Goal: Task Accomplishment & Management: Complete application form

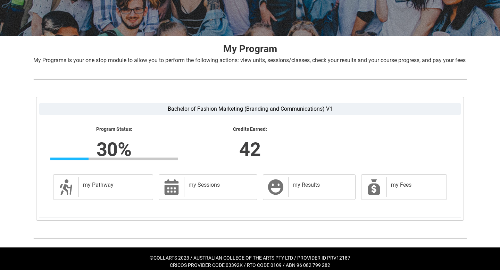
scroll to position [117, 0]
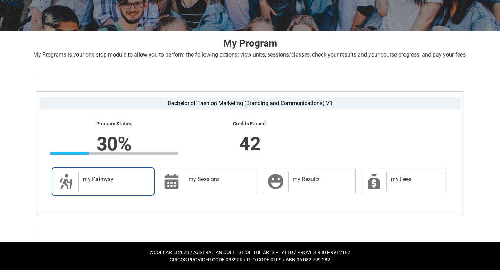
click at [129, 182] on h2 "my Pathway" at bounding box center [114, 179] width 63 height 7
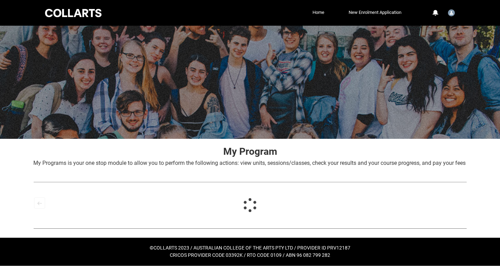
scroll to position [4, 0]
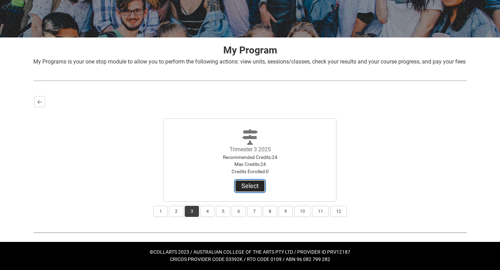
click at [248, 188] on button "Select" at bounding box center [249, 186] width 29 height 11
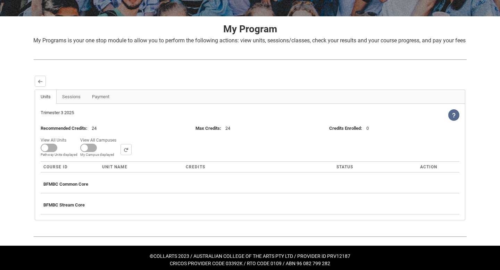
scroll to position [123, 0]
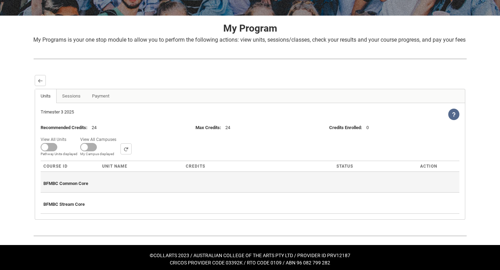
click at [183, 186] on div "BFMBC Common Core" at bounding box center [249, 182] width 413 height 15
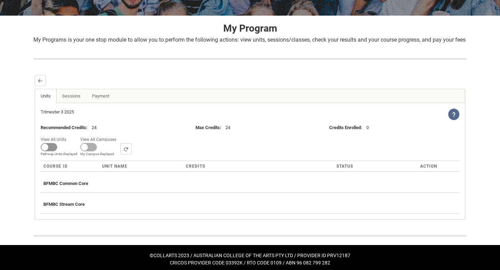
click at [50, 151] on span at bounding box center [49, 147] width 17 height 8
click at [69, 135] on input "View All Units All Units displayed Pathway Units displayed" at bounding box center [69, 135] width 0 height 0
checkbox input "true"
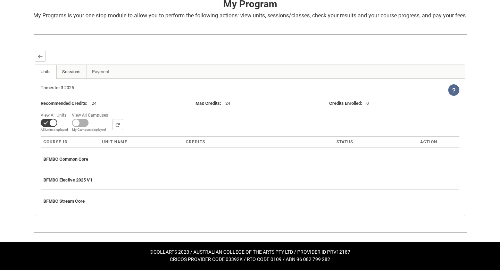
click at [78, 70] on link "Sessions" at bounding box center [71, 72] width 30 height 14
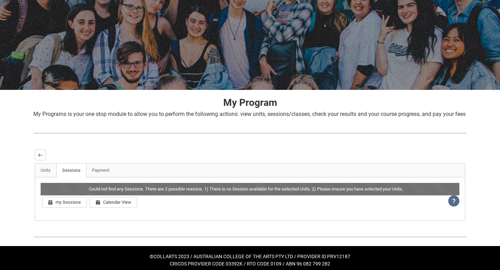
scroll to position [61, 0]
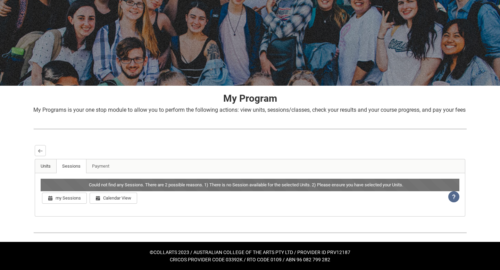
click at [48, 165] on link "Units" at bounding box center [46, 166] width 22 height 14
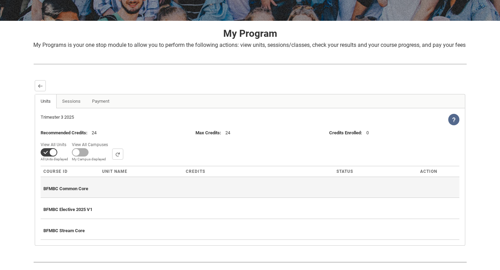
scroll to position [138, 0]
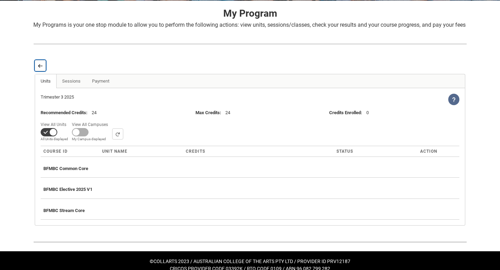
click at [37, 71] on button "Back" at bounding box center [40, 65] width 11 height 11
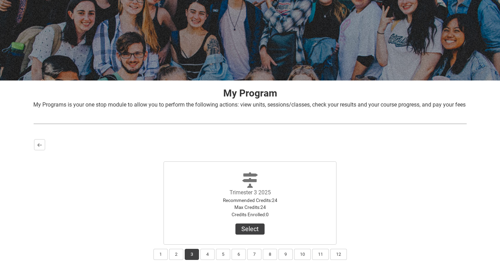
scroll to position [62, 0]
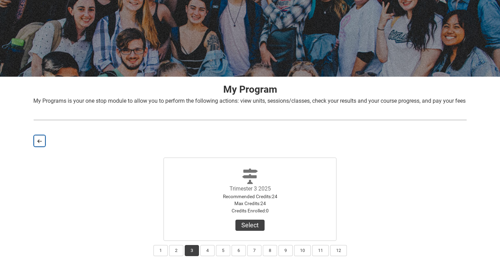
click at [39, 144] on lightning-primitive-icon "button" at bounding box center [39, 141] width 5 height 5
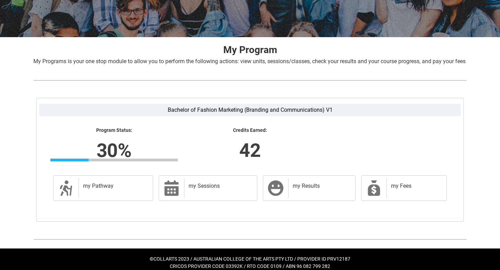
scroll to position [117, 0]
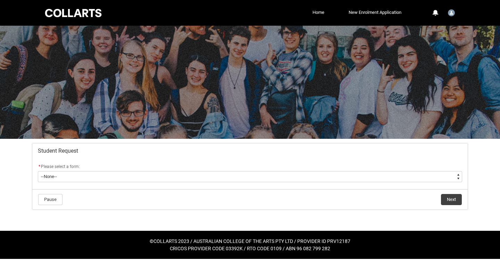
click at [259, 184] on flowruntime-screen-field "* Please select a form: * --None-- Academic Transcript Application to Appeal As…" at bounding box center [250, 174] width 433 height 22
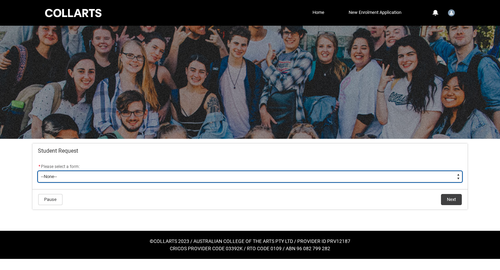
click at [236, 176] on select "--None-- Academic Transcript Application to Appeal Assignment Extension Change …" at bounding box center [250, 176] width 424 height 11
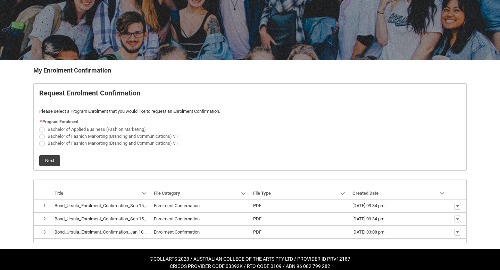
scroll to position [85, 0]
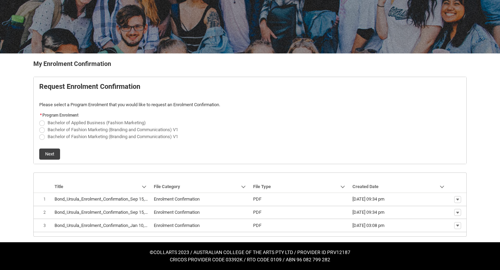
click at [41, 123] on span "REDU_Generate_Enrolment_Confirmation flow" at bounding box center [42, 123] width 6 height 6
click at [39, 119] on input "Bachelor of Applied Business (Fashion Marketing)" at bounding box center [39, 119] width 0 height 0
radio input "true"
click at [43, 132] on span "REDU_Generate_Enrolment_Confirmation flow" at bounding box center [42, 130] width 6 height 6
click at [39, 126] on input "Bachelor of Fashion Marketing (Branding and Communications) V1" at bounding box center [39, 126] width 0 height 0
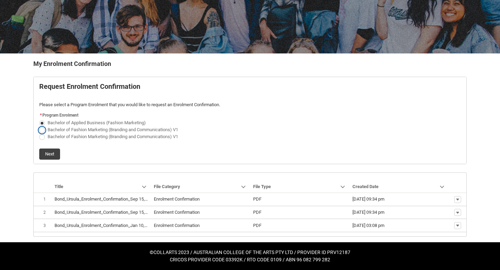
radio input "true"
click at [41, 123] on span "REDU_Generate_Enrolment_Confirmation flow" at bounding box center [42, 123] width 6 height 6
click at [39, 119] on input "Bachelor of Applied Business (Fashion Marketing)" at bounding box center [39, 119] width 0 height 0
radio input "true"
click at [50, 157] on button "Next" at bounding box center [49, 154] width 21 height 11
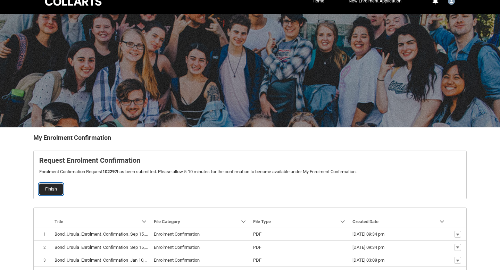
scroll to position [0, 0]
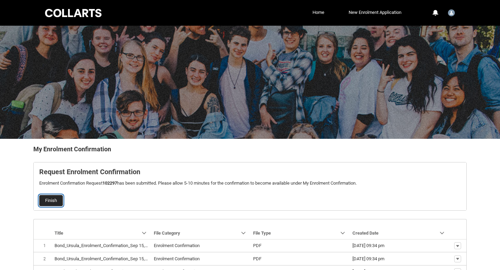
click at [50, 199] on button "Finish" at bounding box center [51, 200] width 24 height 11
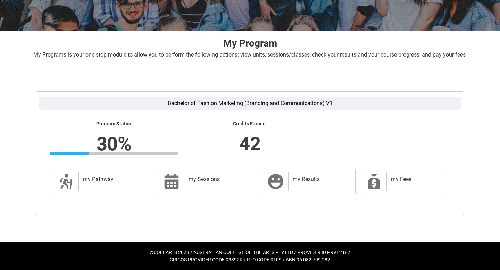
scroll to position [117, 0]
click at [125, 180] on h2 "my Pathway" at bounding box center [114, 179] width 63 height 7
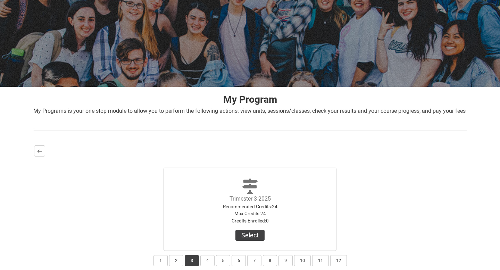
scroll to position [76, 0]
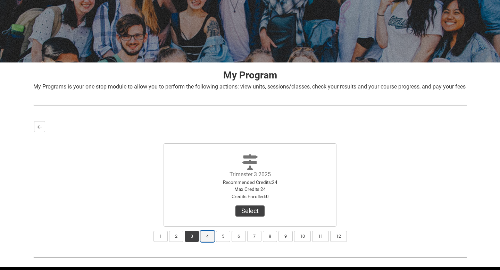
click at [206, 242] on button "4" at bounding box center [207, 236] width 14 height 11
click at [240, 217] on button "Select Term" at bounding box center [249, 211] width 45 height 11
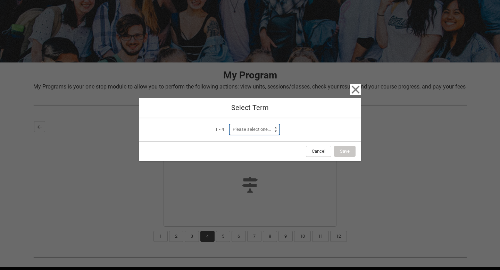
click at [266, 128] on select "Please select one... Trimester 1 2026" at bounding box center [255, 129] width 50 height 11
click at [317, 150] on button "Cancel" at bounding box center [318, 151] width 25 height 11
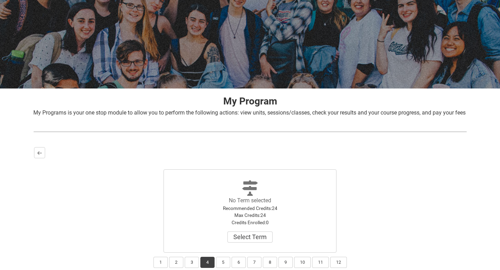
scroll to position [109, 0]
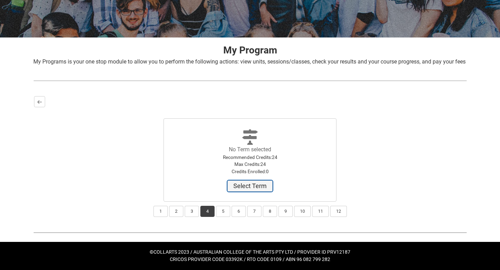
click at [253, 186] on button "Select Term" at bounding box center [249, 186] width 45 height 11
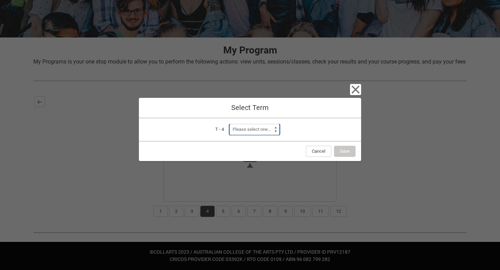
click at [264, 130] on select "Please select one... Trimester 1 2026" at bounding box center [255, 129] width 50 height 11
select select "a0pI70000004aTdIAI"
click at [230, 124] on select "Please select one... Trimester 1 2026" at bounding box center [255, 129] width 50 height 11
click at [341, 150] on button "Save" at bounding box center [345, 151] width 22 height 11
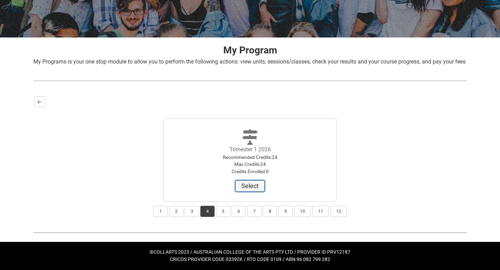
click at [257, 189] on button "Select" at bounding box center [249, 186] width 29 height 11
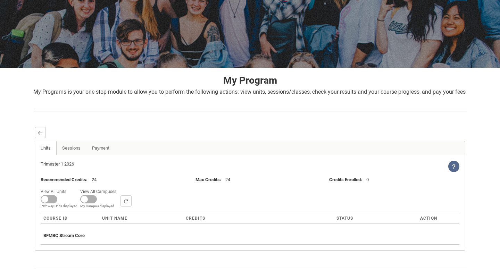
scroll to position [114, 0]
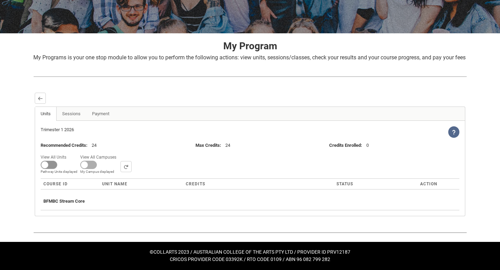
click at [45, 166] on span at bounding box center [49, 165] width 17 height 8
click at [69, 153] on input "View All Units All Units displayed Pathway Units displayed" at bounding box center [69, 152] width 0 height 0
checkbox input "true"
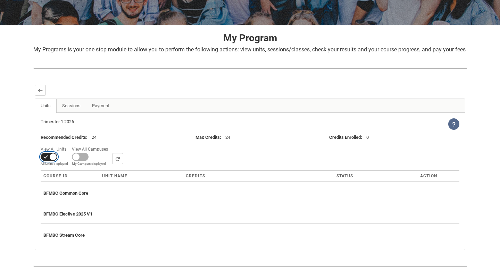
scroll to position [140, 0]
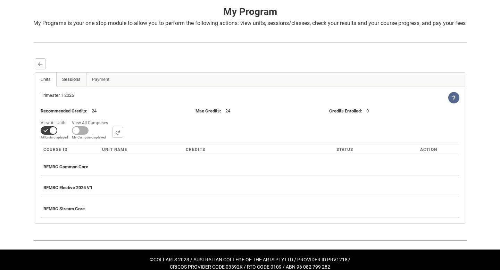
click at [67, 86] on link "Sessions" at bounding box center [71, 80] width 30 height 14
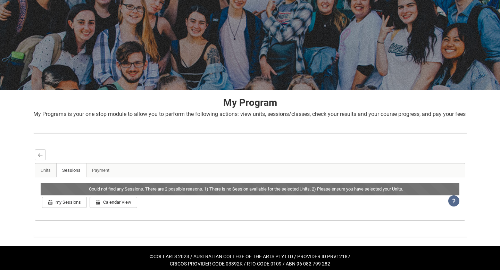
scroll to position [61, 0]
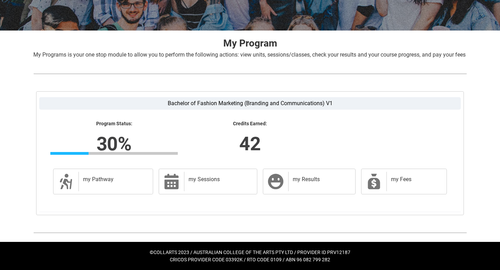
scroll to position [113, 0]
click at [114, 183] on h2 "my Pathway" at bounding box center [114, 179] width 63 height 7
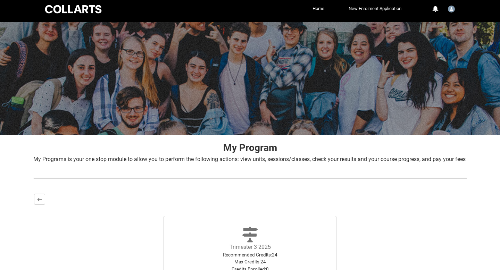
scroll to position [109, 0]
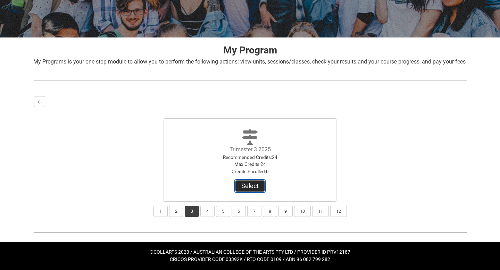
click at [251, 188] on button "Select" at bounding box center [249, 186] width 29 height 11
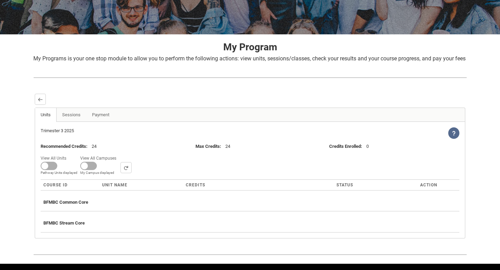
scroll to position [107, 0]
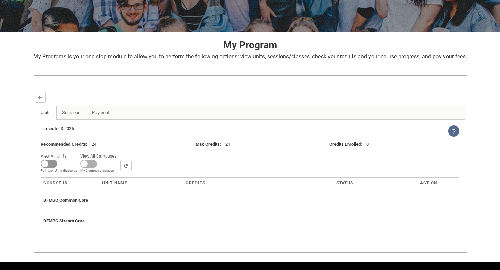
click at [44, 168] on span at bounding box center [49, 164] width 17 height 8
click at [69, 152] on input "View All Units All Units displayed Pathway Units displayed" at bounding box center [69, 151] width 0 height 0
checkbox input "true"
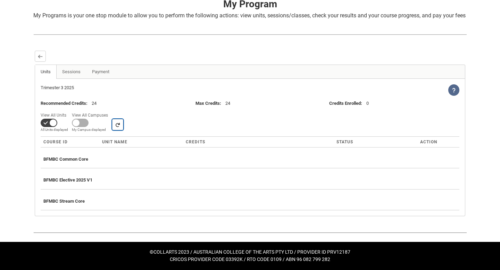
click at [117, 127] on lightning-primitive-icon "button" at bounding box center [117, 124] width 5 height 5
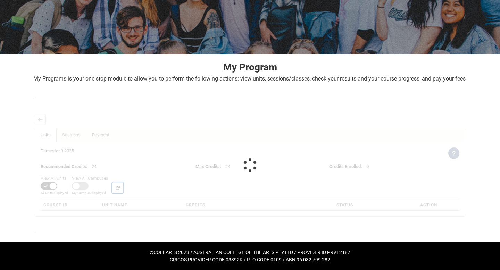
scroll to position [156, 0]
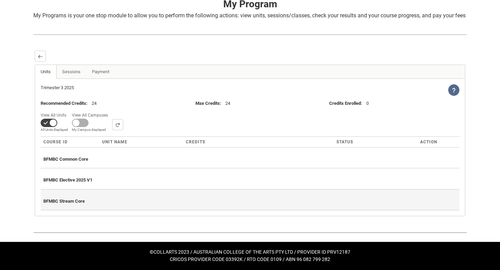
click at [84, 199] on span "BFMBC Stream Core" at bounding box center [63, 201] width 41 height 5
click at [91, 201] on div "BFMBC Stream Core" at bounding box center [249, 199] width 413 height 15
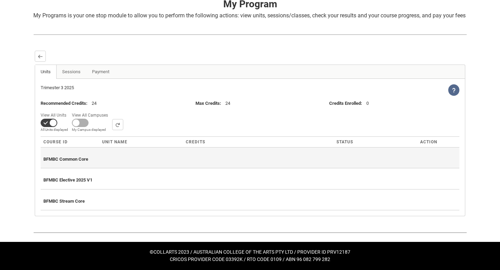
click at [76, 164] on div "BFMBC Common Core" at bounding box center [249, 157] width 413 height 15
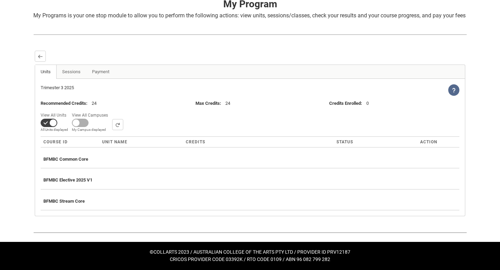
click at [450, 89] on lightning-icon "View Help" at bounding box center [453, 89] width 11 height 11
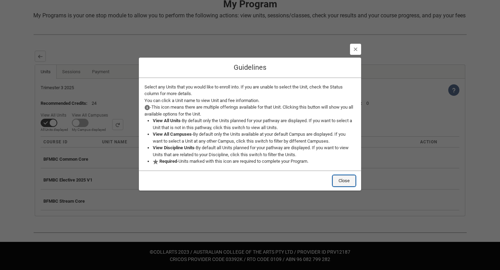
click at [344, 181] on button "Close" at bounding box center [344, 180] width 23 height 11
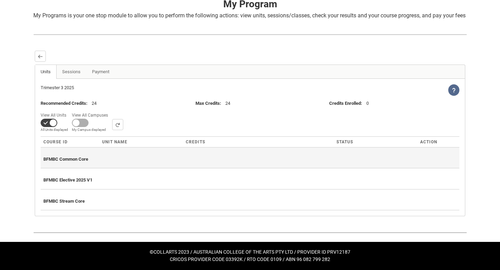
click at [79, 161] on span "BFMBC Common Core" at bounding box center [65, 159] width 45 height 5
click at [101, 167] on th "BFMBC Common Core" at bounding box center [250, 157] width 419 height 21
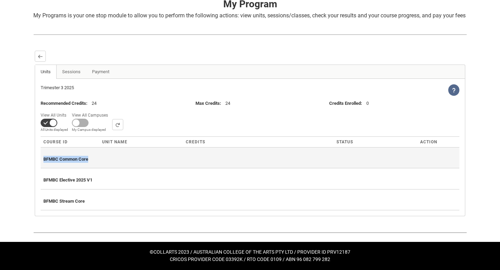
click at [101, 167] on th "BFMBC Common Core" at bounding box center [250, 157] width 419 height 21
click at [130, 160] on div "BFMBC Common Core" at bounding box center [249, 157] width 413 height 15
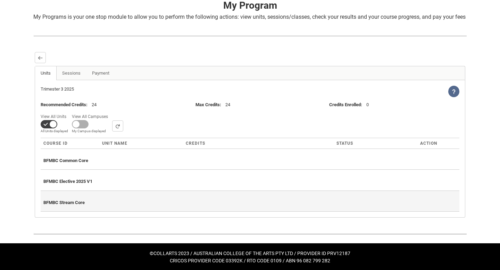
scroll to position [145, 0]
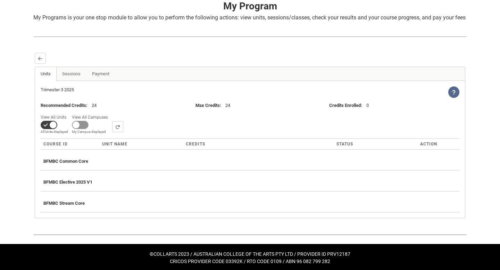
click at [82, 129] on span at bounding box center [80, 125] width 17 height 8
click at [110, 113] on input "View All Campuses Campus filter displayed My Campus displayed" at bounding box center [110, 113] width 0 height 0
checkbox input "true"
click at [133, 132] on select "All Campus: [GEOGRAPHIC_DATA]: Collarts Online Campus: [GEOGRAPHIC_DATA] Campus…" at bounding box center [165, 126] width 106 height 11
click at [112, 132] on select "All Campus: [GEOGRAPHIC_DATA]: Collarts Online Campus: [GEOGRAPHIC_DATA] Campus…" at bounding box center [165, 126] width 106 height 11
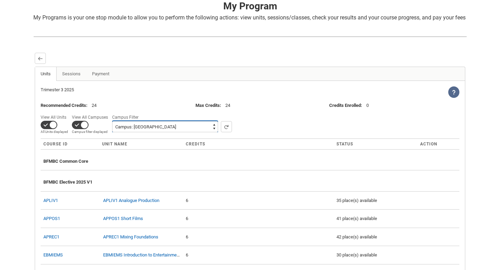
click at [155, 132] on select "All Campus: [GEOGRAPHIC_DATA]: Collarts Online Campus: [GEOGRAPHIC_DATA] Campus…" at bounding box center [165, 126] width 106 height 11
click at [112, 132] on select "All Campus: [GEOGRAPHIC_DATA]: Collarts Online Campus: [GEOGRAPHIC_DATA] Campus…" at bounding box center [165, 126] width 106 height 11
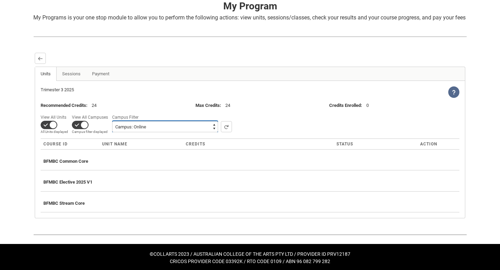
scroll to position [156, 0]
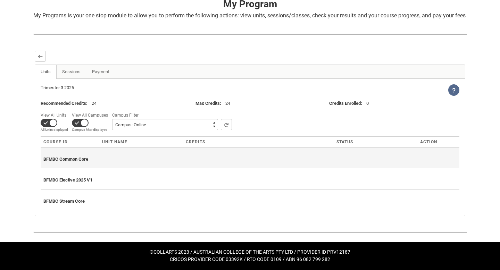
click at [83, 161] on span "BFMBC Common Core" at bounding box center [65, 159] width 45 height 5
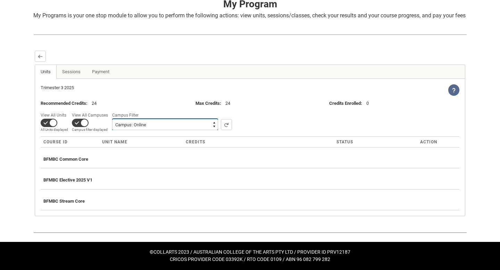
click at [140, 123] on select "All Campus: [GEOGRAPHIC_DATA]: Collarts Online Campus: [GEOGRAPHIC_DATA] Campus…" at bounding box center [165, 124] width 106 height 11
click at [112, 130] on select "All Campus: [GEOGRAPHIC_DATA]: Collarts Online Campus: [GEOGRAPHIC_DATA] Campus…" at bounding box center [165, 124] width 106 height 11
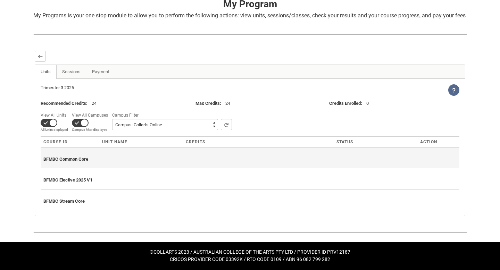
click at [72, 159] on span "BFMBC Common Core" at bounding box center [65, 159] width 45 height 5
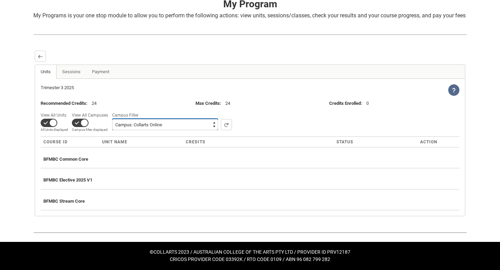
click at [145, 125] on select "All Campus: [GEOGRAPHIC_DATA]: Collarts Online Campus: [GEOGRAPHIC_DATA] Campus…" at bounding box center [165, 124] width 106 height 11
click at [112, 130] on select "All Campus: [GEOGRAPHIC_DATA]: Collarts Online Campus: [GEOGRAPHIC_DATA] Campus…" at bounding box center [165, 124] width 106 height 11
click at [160, 123] on select "All Campus: [GEOGRAPHIC_DATA]: Collarts Online Campus: [GEOGRAPHIC_DATA] Campus…" at bounding box center [165, 124] width 106 height 11
click at [112, 130] on select "All Campus: [GEOGRAPHIC_DATA]: Collarts Online Campus: [GEOGRAPHIC_DATA] Campus…" at bounding box center [165, 124] width 106 height 11
click at [163, 124] on select "All Campus: [GEOGRAPHIC_DATA]: Collarts Online Campus: [GEOGRAPHIC_DATA] Campus…" at bounding box center [165, 124] width 106 height 11
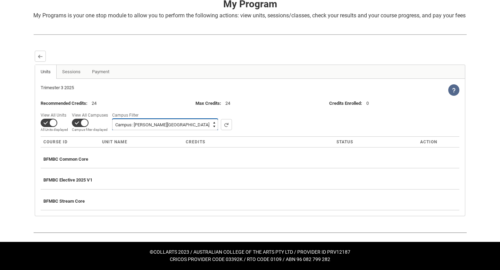
click at [112, 130] on select "All Campus: [GEOGRAPHIC_DATA]: Collarts Online Campus: [GEOGRAPHIC_DATA] Campus…" at bounding box center [165, 124] width 106 height 11
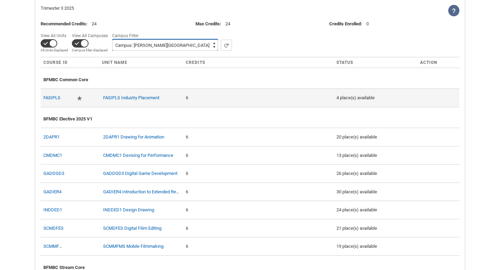
scroll to position [218, 0]
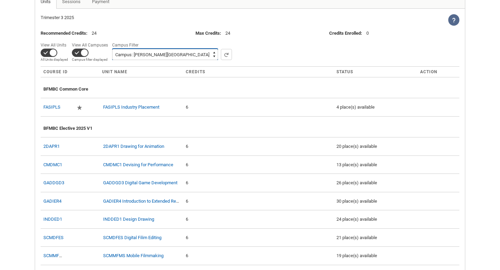
click at [143, 60] on select "All Campus: [GEOGRAPHIC_DATA]: Collarts Online Campus: [GEOGRAPHIC_DATA] Campus…" at bounding box center [165, 54] width 106 height 11
click at [112, 60] on select "All Campus: [GEOGRAPHIC_DATA]: Collarts Online Campus: [GEOGRAPHIC_DATA] Campus…" at bounding box center [165, 54] width 106 height 11
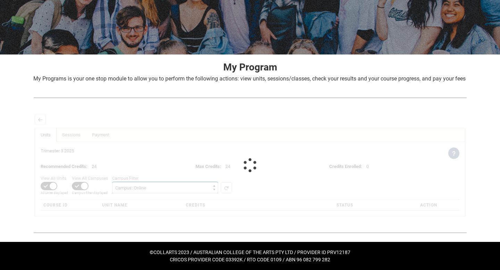
scroll to position [156, 0]
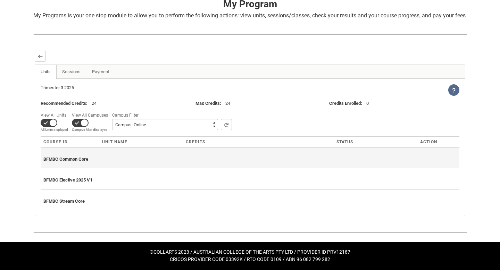
click at [102, 156] on div "BFMBC Common Core" at bounding box center [249, 157] width 413 height 15
click at [86, 158] on span "BFMBC Common Core" at bounding box center [65, 159] width 45 height 5
click at [136, 160] on div "BFMBC Common Core" at bounding box center [249, 157] width 413 height 15
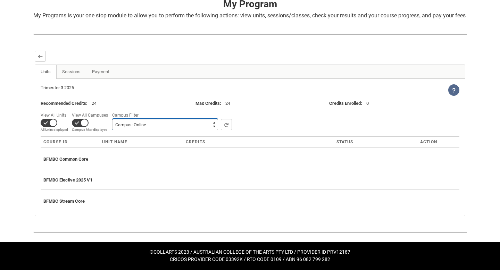
click at [166, 126] on select "All Campus: [GEOGRAPHIC_DATA]: Collarts Online Campus: [GEOGRAPHIC_DATA] Campus…" at bounding box center [165, 124] width 106 height 11
select select "001OZ00000N6db4YAB"
click at [112, 130] on select "All Campus: [GEOGRAPHIC_DATA]: Collarts Online Campus: [GEOGRAPHIC_DATA] Campus…" at bounding box center [165, 124] width 106 height 11
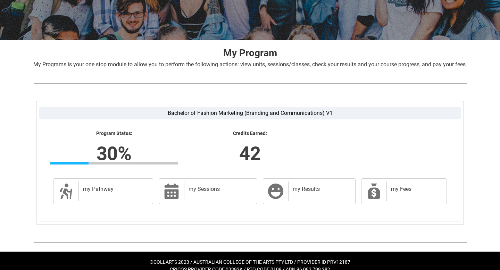
scroll to position [117, 0]
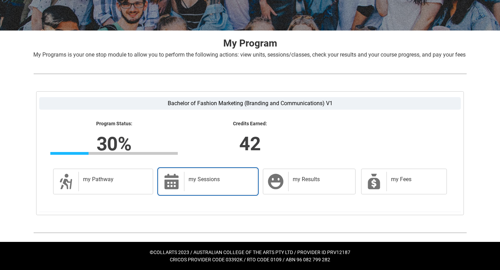
click at [201, 184] on div "my Sessions" at bounding box center [219, 181] width 70 height 19
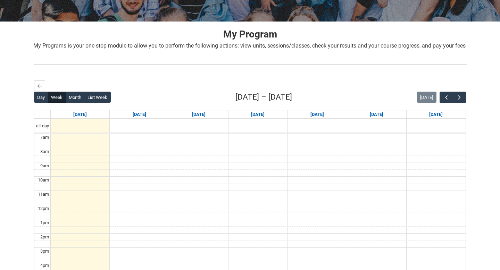
scroll to position [119, 0]
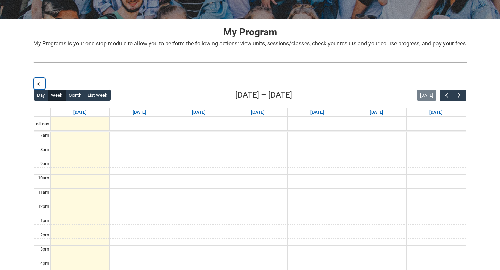
click at [38, 86] on lightning-primitive-icon "button" at bounding box center [39, 83] width 5 height 5
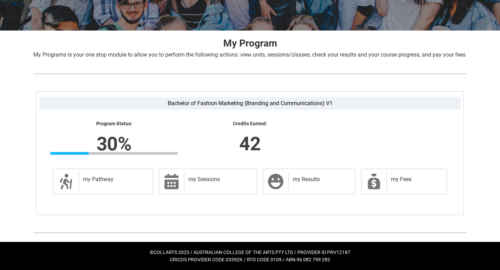
click at [221, 103] on label "Bachelor of Fashion Marketing (Branding and Communications) V1" at bounding box center [250, 103] width 422 height 13
click at [0, 0] on input "Bachelor of Fashion Marketing (Branding and Communications) V1" at bounding box center [0, 0] width 0 height 0
click at [127, 185] on div "my Pathway" at bounding box center [114, 181] width 72 height 19
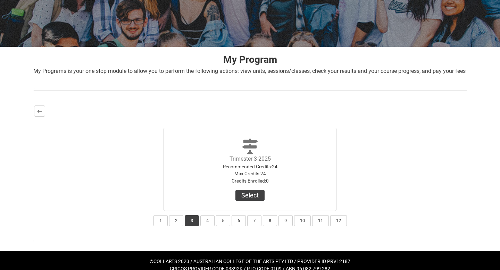
scroll to position [109, 0]
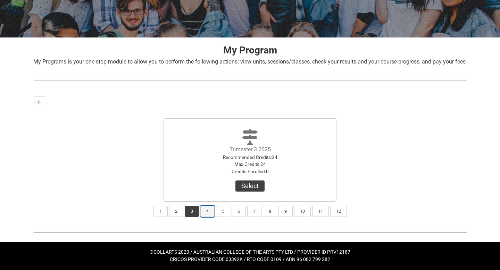
click at [209, 210] on button "4" at bounding box center [207, 211] width 14 height 11
click at [193, 211] on button "3" at bounding box center [192, 211] width 14 height 11
click at [175, 210] on button "2" at bounding box center [176, 211] width 14 height 11
click at [259, 186] on button "View Results" at bounding box center [249, 186] width 47 height 11
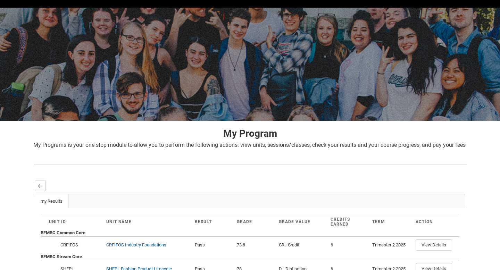
scroll to position [127, 0]
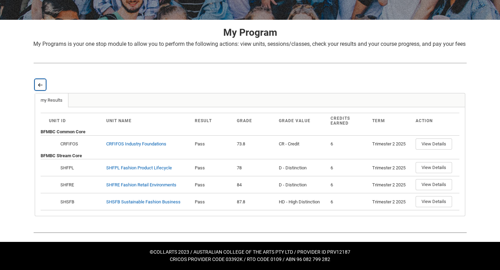
click at [40, 84] on lightning-primitive-icon "button" at bounding box center [40, 84] width 5 height 5
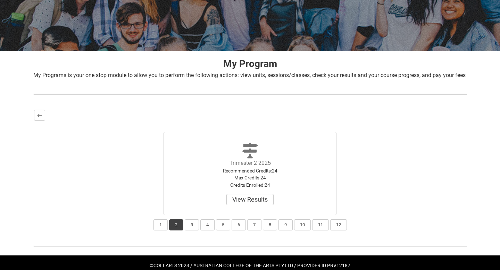
scroll to position [109, 0]
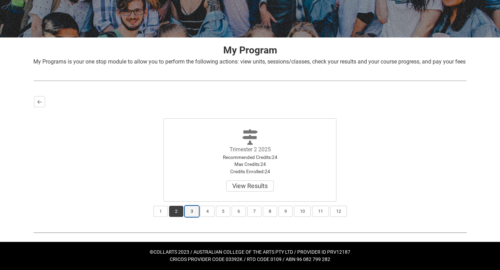
click at [191, 213] on button "3" at bounding box center [192, 211] width 14 height 11
click at [252, 187] on button "Select" at bounding box center [249, 186] width 29 height 11
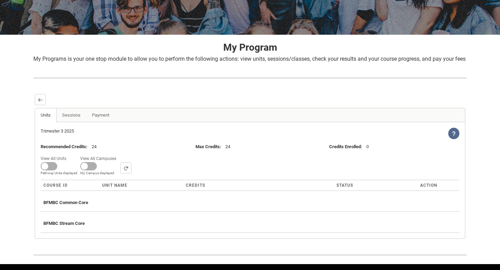
scroll to position [135, 0]
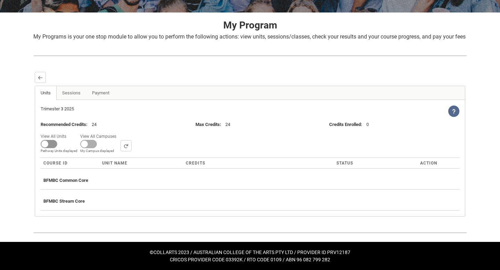
click at [45, 142] on span at bounding box center [49, 144] width 17 height 8
click at [69, 132] on input "View All Units All Units displayed Pathway Units displayed" at bounding box center [69, 132] width 0 height 0
checkbox input "true"
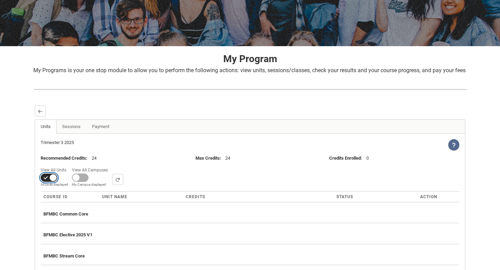
scroll to position [156, 0]
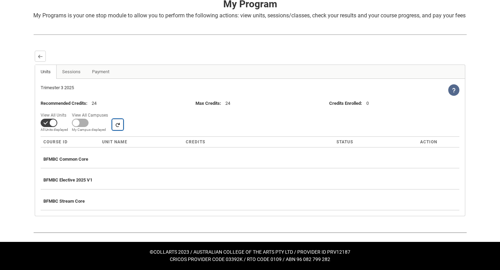
click at [115, 125] on lightning-primitive-icon "button" at bounding box center [117, 124] width 5 height 5
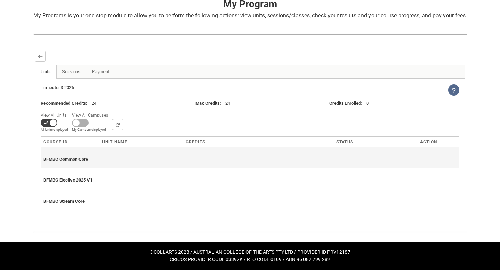
click at [77, 163] on div "BFMBC Common Core" at bounding box center [249, 157] width 413 height 15
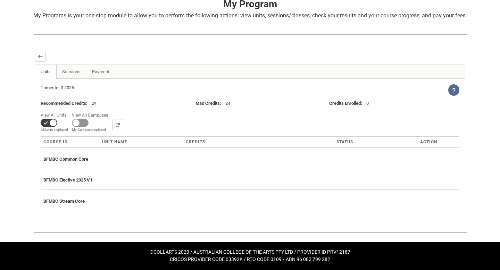
click at [84, 123] on span at bounding box center [80, 123] width 17 height 8
click at [110, 111] on input "View All Campuses Campus filter displayed My Campus displayed" at bounding box center [110, 110] width 0 height 0
checkbox input "true"
click at [221, 122] on button "button" at bounding box center [226, 124] width 11 height 11
click at [158, 128] on select "All Campus: [GEOGRAPHIC_DATA]: Collarts Online Campus: [GEOGRAPHIC_DATA] Campus…" at bounding box center [165, 124] width 106 height 11
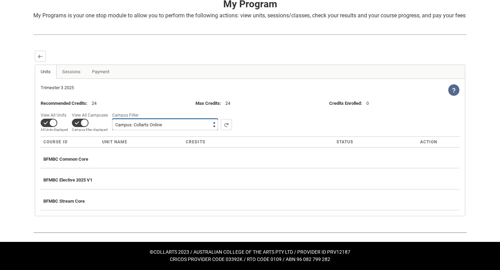
click at [112, 130] on select "All Campus: [GEOGRAPHIC_DATA]: Collarts Online Campus: [GEOGRAPHIC_DATA] Campus…" at bounding box center [165, 124] width 106 height 11
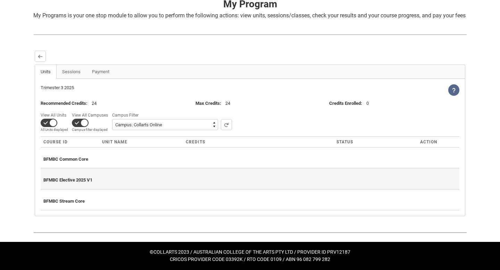
click at [80, 180] on span "BFMBC Elective 2025 V1" at bounding box center [67, 179] width 49 height 5
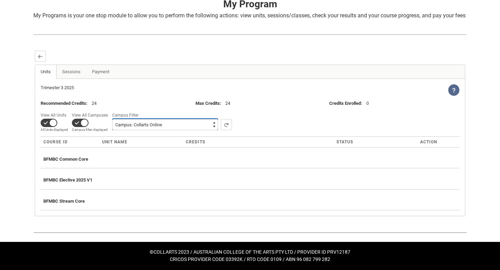
click at [149, 126] on select "All Campus: Brunswick St Campus: Collarts Online Campus: Collingwood Yards Camp…" at bounding box center [165, 124] width 106 height 11
click at [112, 130] on select "All Campus: Brunswick St Campus: Collarts Online Campus: Collingwood Yards Camp…" at bounding box center [165, 124] width 106 height 11
click at [152, 127] on select "All Campus: Brunswick St Campus: Collarts Online Campus: Collingwood Yards Camp…" at bounding box center [165, 124] width 106 height 11
click at [112, 130] on select "All Campus: Brunswick St Campus: Collarts Online Campus: Collingwood Yards Camp…" at bounding box center [165, 124] width 106 height 11
click at [160, 126] on select "All Campus: Brunswick St Campus: Collarts Online Campus: Collingwood Yards Camp…" at bounding box center [165, 124] width 106 height 11
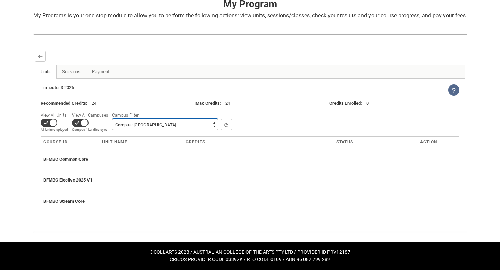
select select "0015g00000jrDA2AAM"
click at [112, 130] on select "All Campus: Brunswick St Campus: Collarts Online Campus: Collingwood Yards Camp…" at bounding box center [165, 124] width 106 height 11
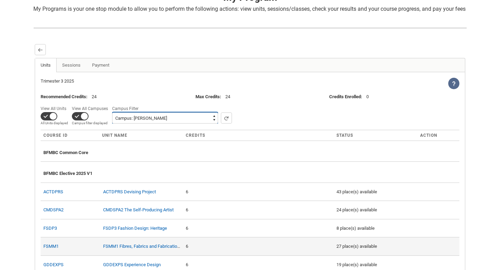
scroll to position [107, 0]
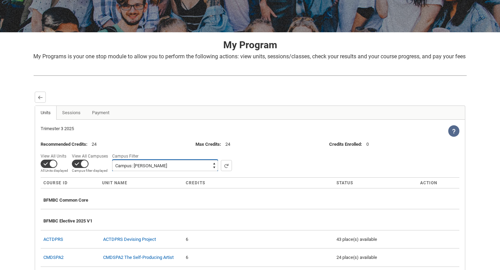
click at [169, 171] on select "All Campus: Brunswick St Campus: Collarts Online Campus: Collingwood Yards Camp…" at bounding box center [165, 165] width 106 height 11
click at [112, 171] on select "All Campus: Brunswick St Campus: Collarts Online Campus: Collingwood Yards Camp…" at bounding box center [165, 165] width 106 height 11
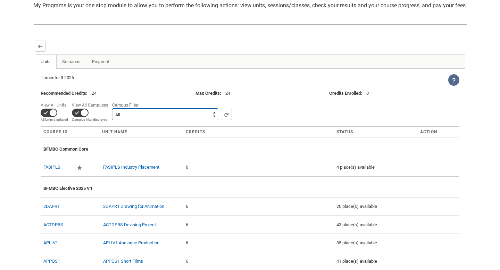
scroll to position [188, 0]
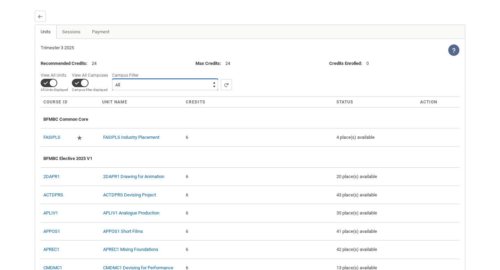
click at [157, 90] on select "All Campus: Brunswick St Campus: Collarts Online Campus: Collingwood Yards Camp…" at bounding box center [165, 84] width 106 height 11
select select "001I7000002LobmIAC"
click at [112, 90] on select "All Campus: Brunswick St Campus: Collarts Online Campus: Collingwood Yards Camp…" at bounding box center [165, 84] width 106 height 11
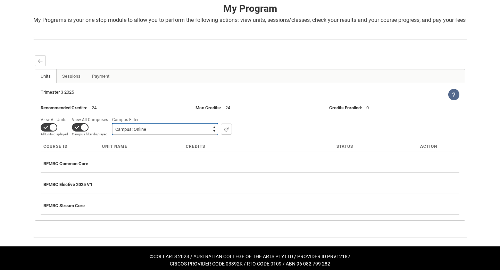
scroll to position [142, 0]
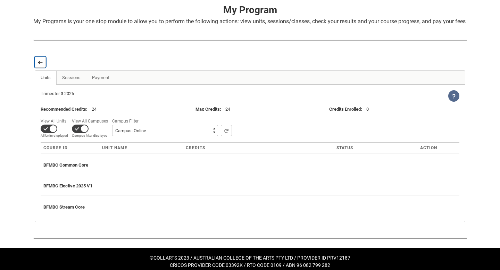
click at [40, 66] on button "Back" at bounding box center [40, 62] width 11 height 11
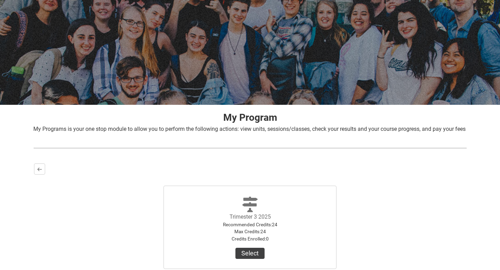
scroll to position [109, 0]
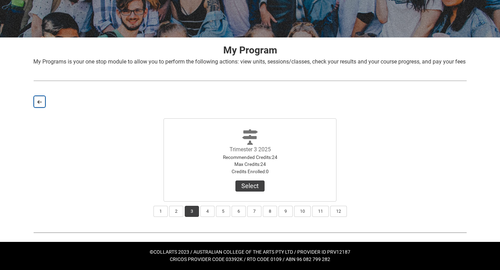
click at [42, 100] on button "Back" at bounding box center [39, 101] width 11 height 11
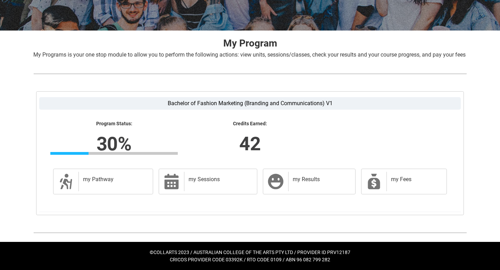
scroll to position [0, 0]
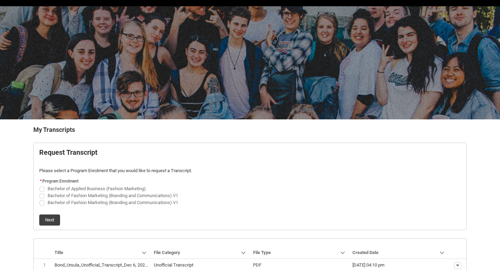
scroll to position [59, 0]
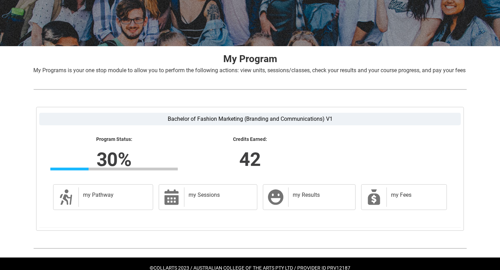
scroll to position [117, 0]
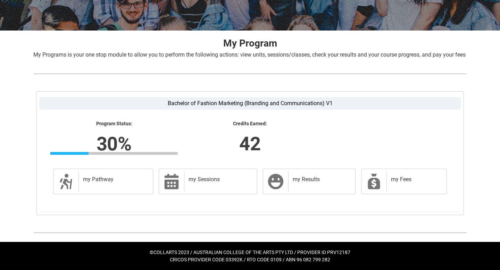
click at [110, 144] on lightning-formatted-number "30%" at bounding box center [114, 144] width 217 height 28
click at [109, 188] on div "my Pathway" at bounding box center [114, 181] width 72 height 19
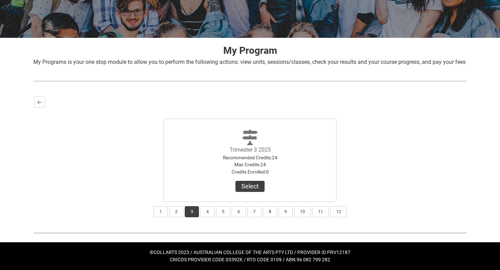
scroll to position [109, 0]
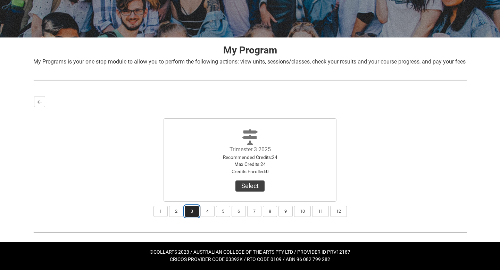
click at [192, 214] on button "3" at bounding box center [192, 211] width 14 height 11
click at [246, 189] on button "Select" at bounding box center [249, 186] width 29 height 11
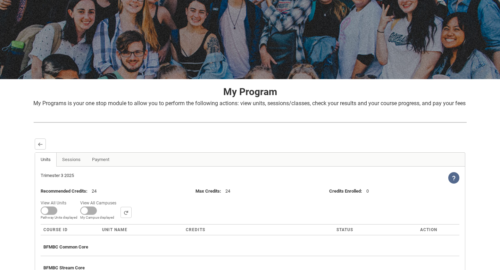
scroll to position [135, 0]
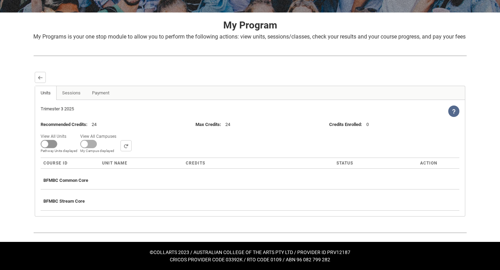
click at [49, 146] on span at bounding box center [49, 144] width 17 height 8
click at [69, 132] on input "View All Units All Units displayed Pathway Units displayed" at bounding box center [69, 132] width 0 height 0
checkbox input "true"
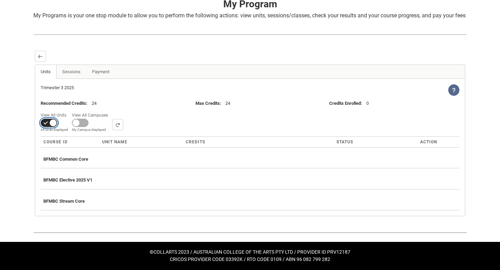
scroll to position [156, 0]
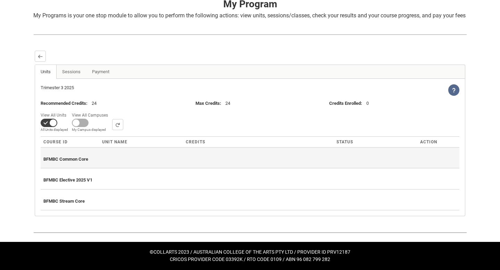
click at [67, 160] on span "BFMBC Common Core" at bounding box center [65, 159] width 45 height 5
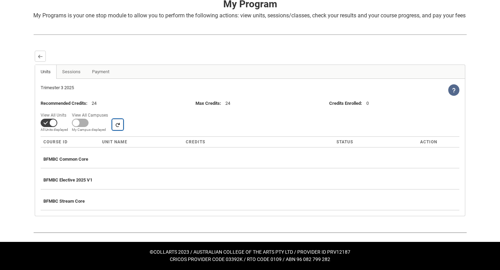
click at [117, 128] on button "button" at bounding box center [117, 124] width 11 height 11
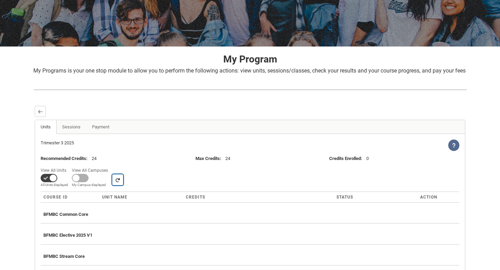
scroll to position [0, 0]
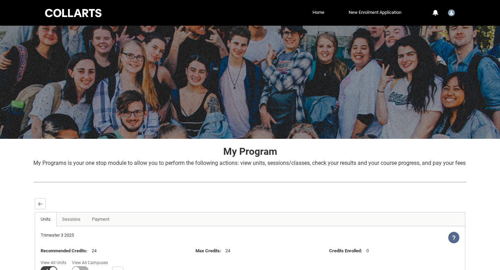
click at [88, 17] on div at bounding box center [73, 13] width 59 height 11
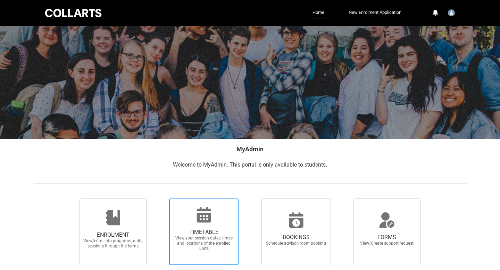
click at [209, 219] on icon at bounding box center [204, 214] width 14 height 15
click at [160, 199] on input "TIMETABLE View your session dates, times and locations of the enrolled units" at bounding box center [160, 198] width 0 height 0
radio input "true"
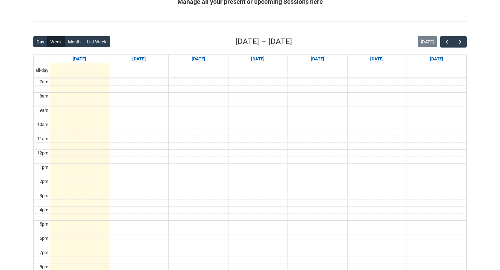
scroll to position [156, 0]
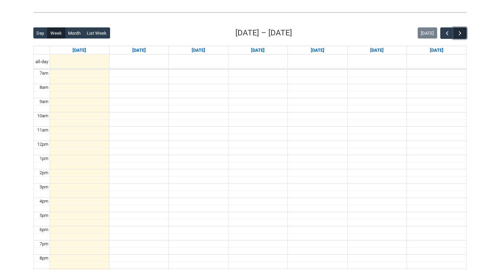
click at [460, 35] on span "button" at bounding box center [460, 33] width 7 height 7
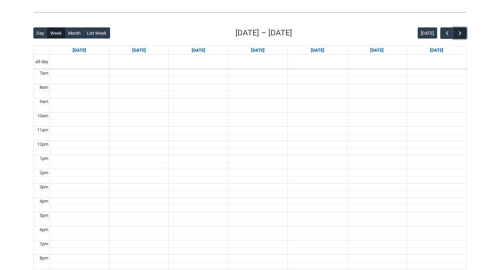
click at [460, 35] on span "button" at bounding box center [460, 33] width 7 height 7
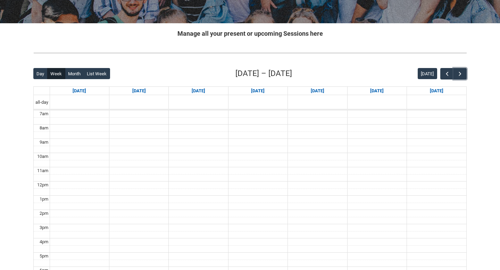
scroll to position [106, 0]
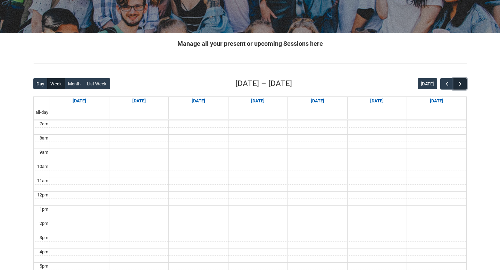
click at [460, 82] on span "button" at bounding box center [460, 84] width 7 height 7
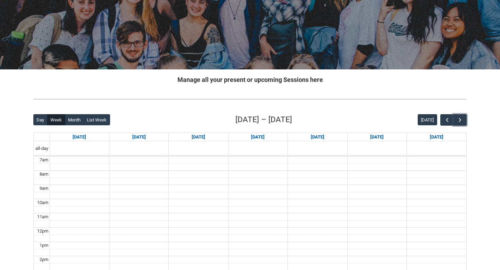
scroll to position [0, 0]
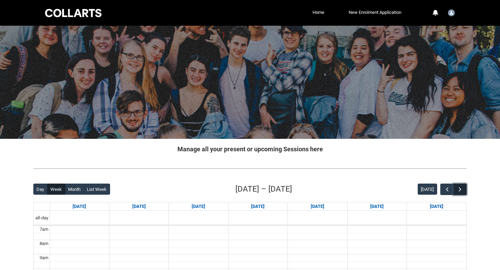
click at [463, 188] on span "button" at bounding box center [460, 189] width 7 height 7
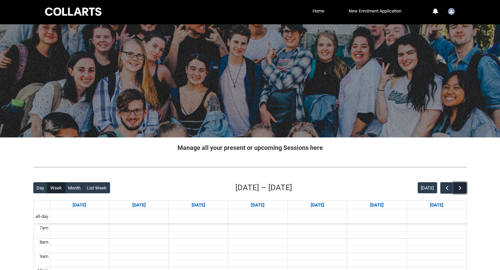
click at [461, 192] on button "button" at bounding box center [460, 187] width 13 height 11
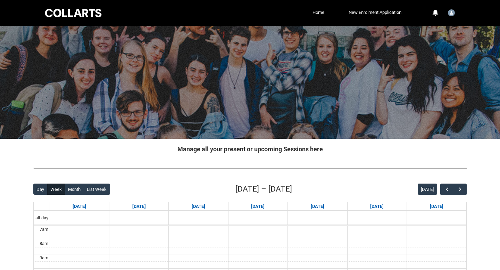
click at [316, 14] on link "Home" at bounding box center [318, 12] width 15 height 10
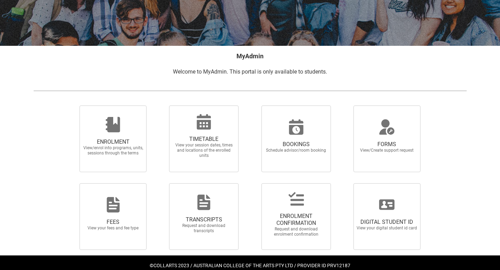
scroll to position [107, 0]
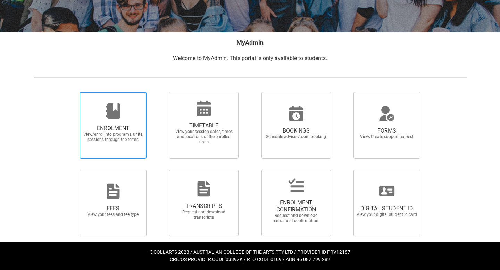
click at [128, 143] on span "ENROLMENT View/enrol into programs, units, sessions through the terms" at bounding box center [113, 133] width 67 height 28
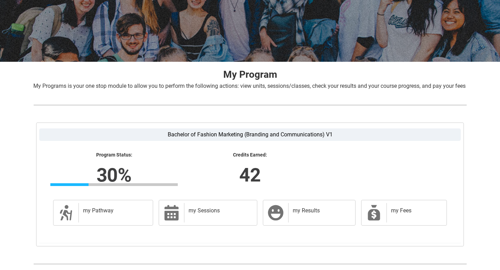
scroll to position [117, 0]
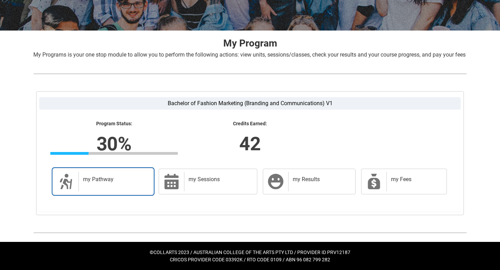
click at [142, 184] on div "my Pathway" at bounding box center [114, 181] width 72 height 19
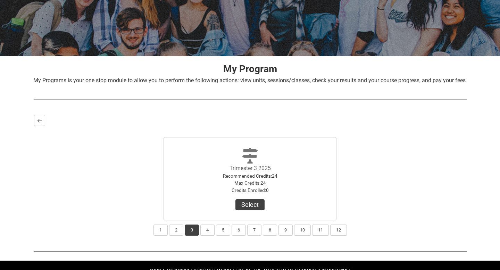
scroll to position [109, 0]
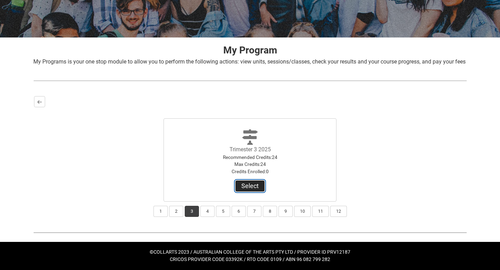
click at [258, 186] on button "Select" at bounding box center [249, 186] width 29 height 11
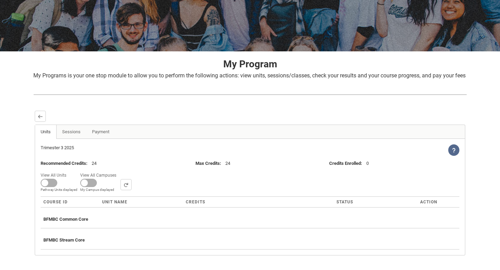
scroll to position [135, 0]
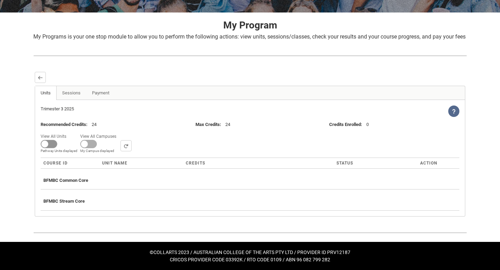
click at [45, 143] on span at bounding box center [49, 144] width 17 height 8
click at [69, 132] on input "View All Units All Units displayed Pathway Units displayed" at bounding box center [69, 132] width 0 height 0
checkbox input "true"
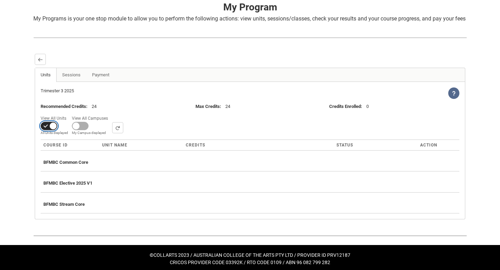
scroll to position [145, 0]
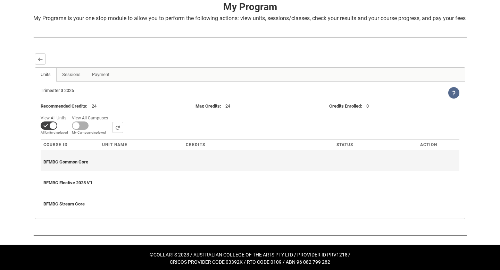
click at [94, 167] on div "BFMBC Common Core" at bounding box center [249, 160] width 413 height 15
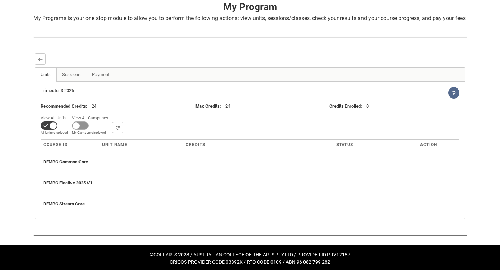
click at [85, 130] on span at bounding box center [80, 126] width 17 height 8
click at [110, 114] on input "View All Campuses Campus filter displayed My Campus displayed" at bounding box center [110, 113] width 0 height 0
checkbox input "true"
click at [138, 133] on select "All Campus: [GEOGRAPHIC_DATA]: Collarts Online Campus: [GEOGRAPHIC_DATA] Campus…" at bounding box center [165, 127] width 106 height 11
click at [112, 133] on select "All Campus: [GEOGRAPHIC_DATA]: Collarts Online Campus: [GEOGRAPHIC_DATA] Campus…" at bounding box center [165, 127] width 106 height 11
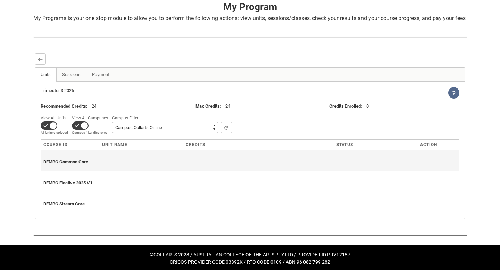
click at [108, 168] on div "BFMBC Common Core" at bounding box center [249, 160] width 413 height 15
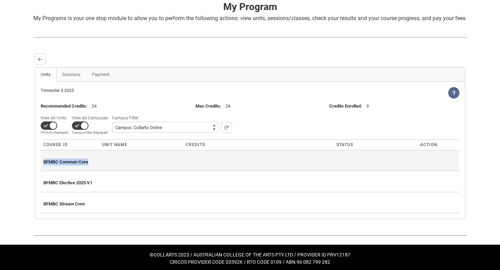
click at [108, 168] on div "BFMBC Common Core" at bounding box center [249, 160] width 413 height 15
click at [77, 165] on span "BFMBC Common Core" at bounding box center [65, 161] width 45 height 5
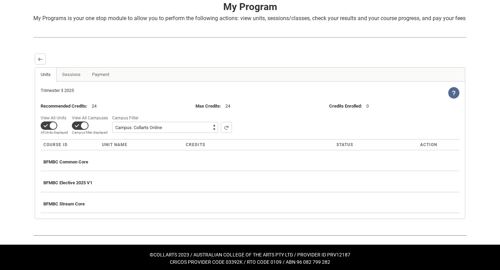
click at [122, 147] on span "Unit Name" at bounding box center [114, 144] width 25 height 5
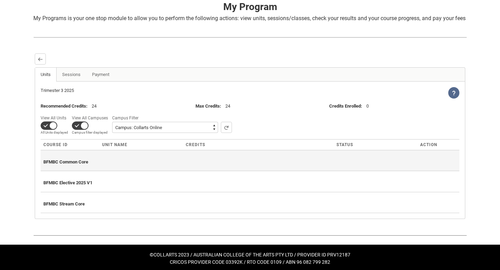
click at [134, 167] on div "BFMBC Common Core" at bounding box center [249, 160] width 413 height 15
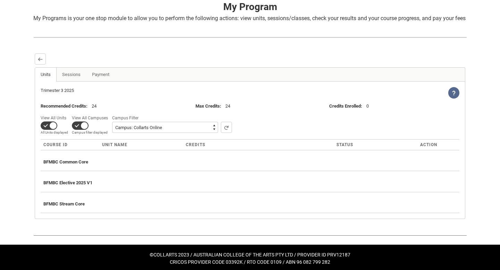
click at [191, 147] on span "Credits" at bounding box center [195, 144] width 19 height 5
click at [167, 133] on select "All Campus: Brunswick St Campus: Collarts Online Campus: Collingwood Yards Camp…" at bounding box center [165, 127] width 106 height 11
click at [112, 133] on select "All Campus: Brunswick St Campus: Collarts Online Campus: Collingwood Yards Camp…" at bounding box center [165, 127] width 106 height 11
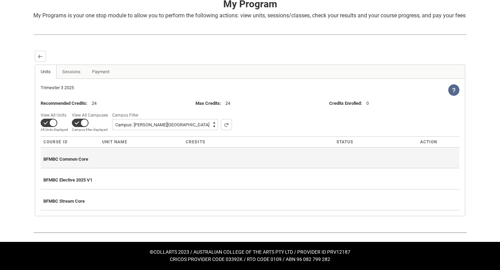
click at [156, 157] on div "BFMBC Common Core" at bounding box center [249, 157] width 413 height 15
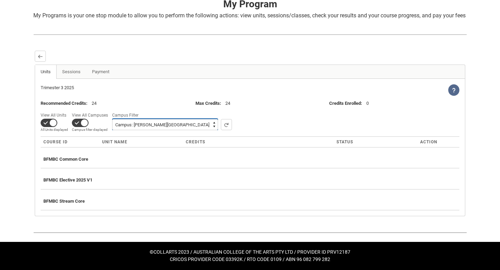
click at [167, 122] on select "All Campus: Brunswick St Campus: Collarts Online Campus: Collingwood Yards Camp…" at bounding box center [165, 124] width 106 height 11
select select "001OZ00000N6db4YAB"
click at [112, 130] on select "All Campus: Brunswick St Campus: Collarts Online Campus: Collingwood Yards Camp…" at bounding box center [165, 124] width 106 height 11
click at [224, 124] on lightning-primitive-icon "button" at bounding box center [226, 124] width 5 height 5
click at [85, 124] on span at bounding box center [80, 123] width 17 height 8
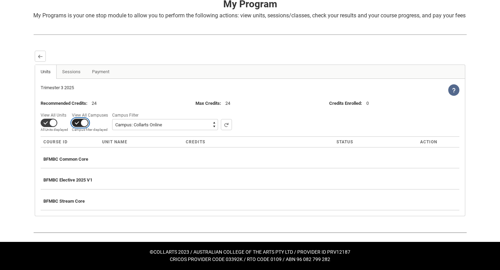
click at [110, 111] on input "View All Campuses Campus filter displayed My Campus displayed" at bounding box center [110, 110] width 0 height 0
checkbox input "false"
click at [120, 127] on button "button" at bounding box center [117, 124] width 11 height 11
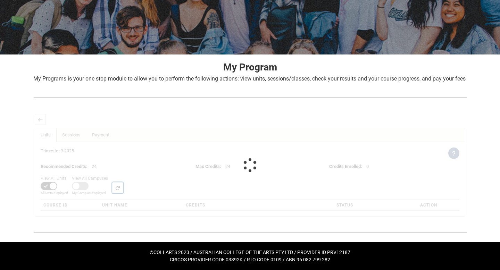
scroll to position [156, 0]
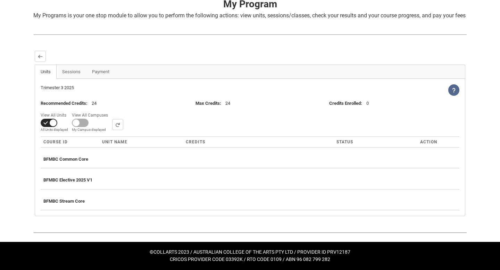
click at [50, 125] on span at bounding box center [49, 123] width 17 height 8
click at [69, 111] on input "View All Units All Units displayed Pathway Units displayed" at bounding box center [69, 110] width 0 height 0
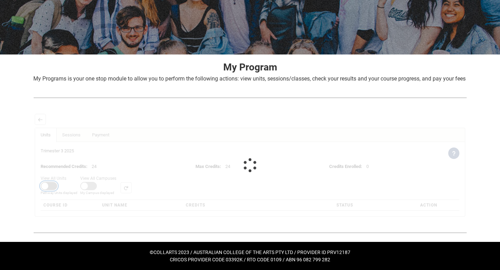
scroll to position [135, 0]
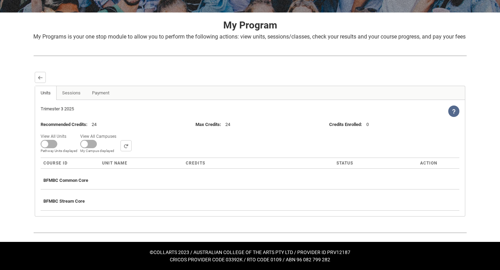
click at [147, 172] on div "BFMBC Common Core" at bounding box center [249, 179] width 413 height 15
click at [50, 144] on span at bounding box center [49, 144] width 17 height 8
click at [69, 132] on input "View All Units All Units displayed Pathway Units displayed" at bounding box center [69, 132] width 0 height 0
checkbox input "true"
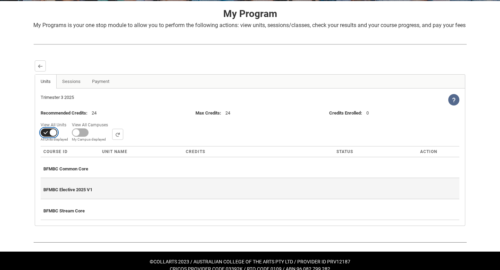
scroll to position [155, 0]
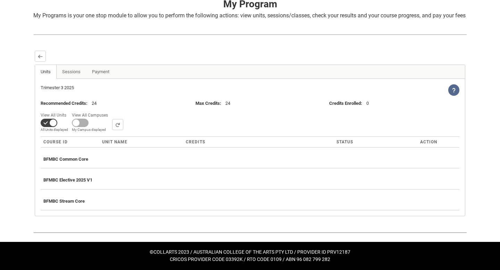
click at [455, 91] on icon at bounding box center [453, 90] width 5 height 5
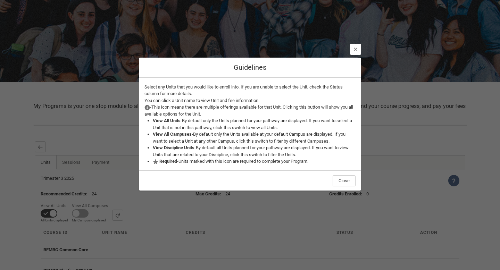
scroll to position [54, 0]
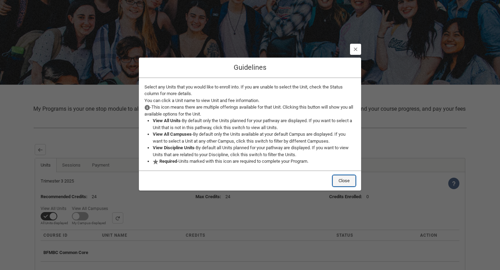
click at [346, 178] on button "Close" at bounding box center [344, 180] width 23 height 11
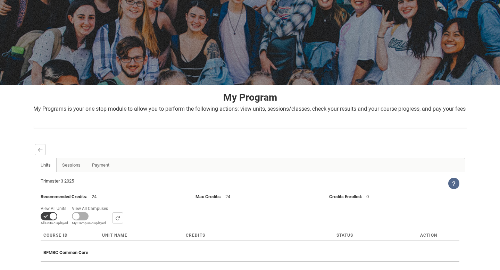
scroll to position [153, 0]
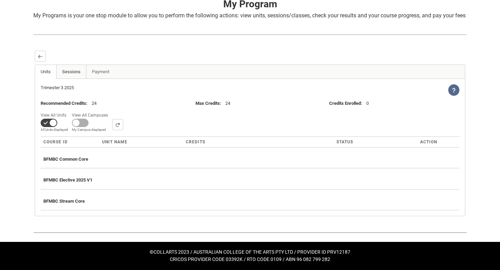
click at [77, 77] on link "Sessions" at bounding box center [71, 72] width 30 height 14
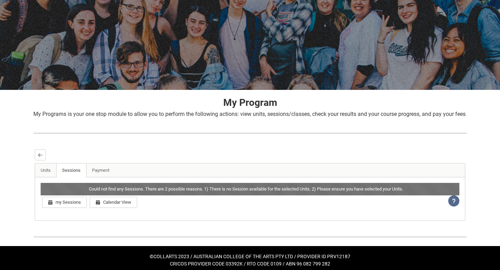
scroll to position [61, 0]
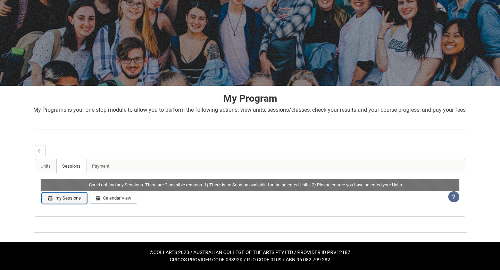
click at [72, 199] on button "my Sessions" at bounding box center [64, 198] width 45 height 11
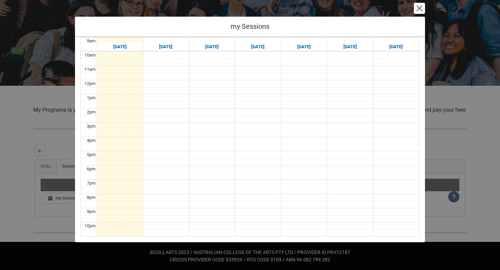
scroll to position [0, 0]
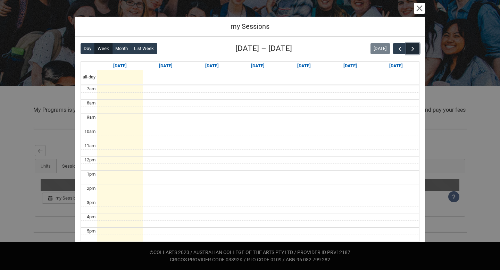
click at [415, 48] on span "button" at bounding box center [412, 48] width 7 height 7
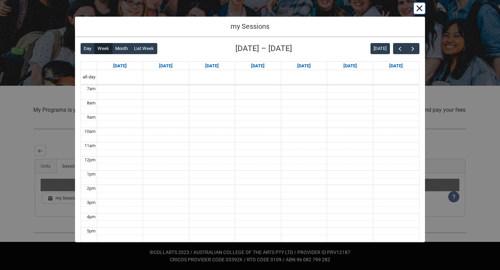
click at [419, 9] on button "Cancel and close" at bounding box center [419, 8] width 11 height 11
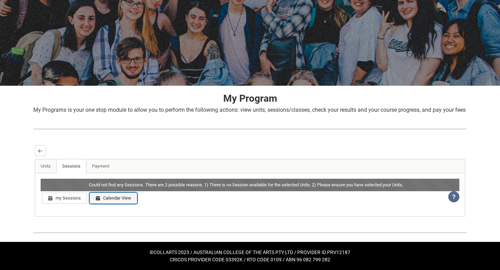
click at [119, 196] on button "Calendar View" at bounding box center [114, 198] width 48 height 11
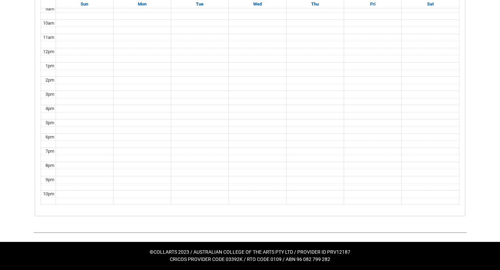
scroll to position [170, 0]
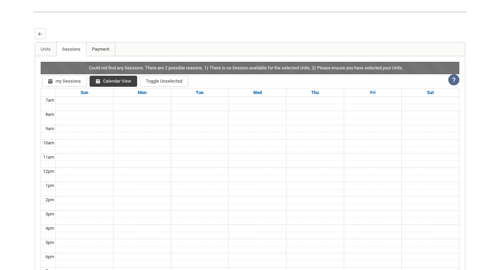
click at [92, 56] on link "Payment" at bounding box center [100, 49] width 29 height 14
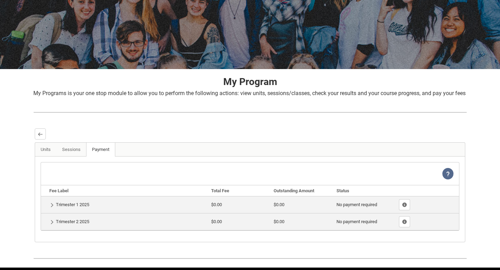
scroll to position [104, 0]
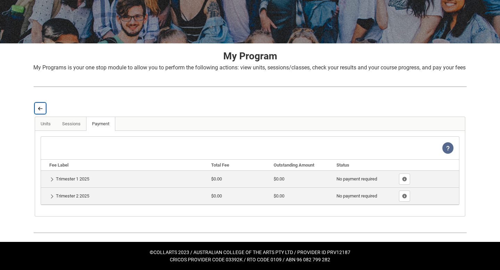
click at [38, 112] on button "Back" at bounding box center [40, 108] width 11 height 11
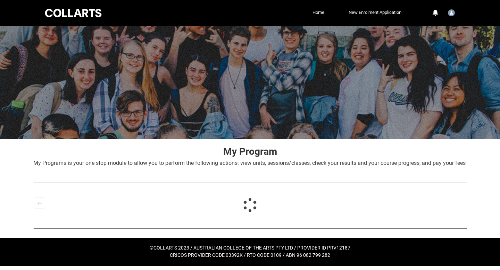
scroll to position [4, 0]
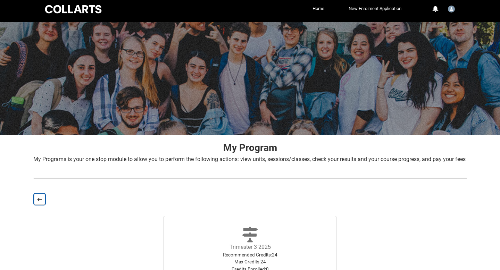
click at [43, 205] on button "Back" at bounding box center [39, 199] width 11 height 11
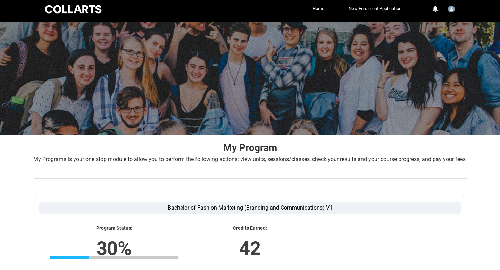
scroll to position [117, 0]
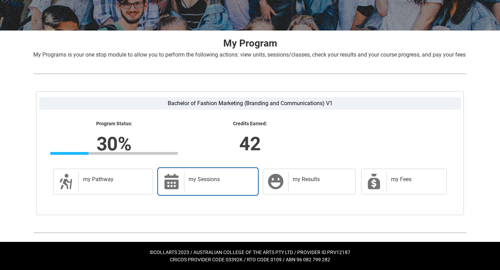
click at [224, 178] on h2 "my Sessions" at bounding box center [219, 179] width 61 height 7
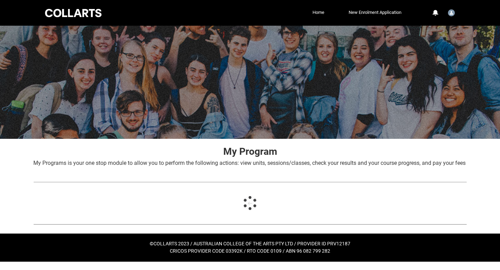
scroll to position [0, 0]
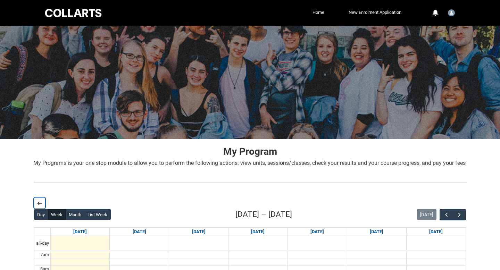
click at [41, 206] on lightning-primitive-icon "button" at bounding box center [39, 203] width 5 height 5
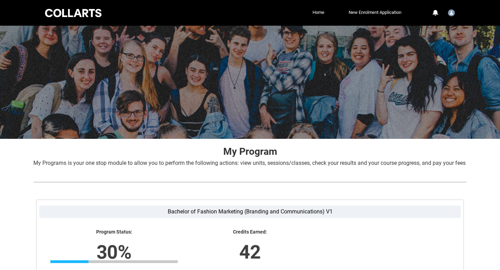
scroll to position [117, 0]
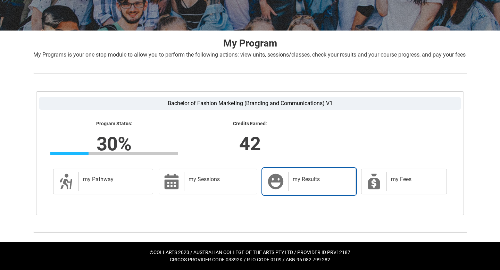
click at [319, 185] on div "my Results" at bounding box center [320, 181] width 64 height 19
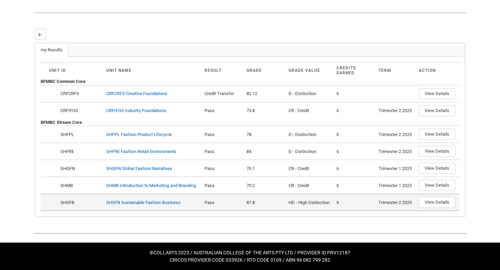
scroll to position [167, 0]
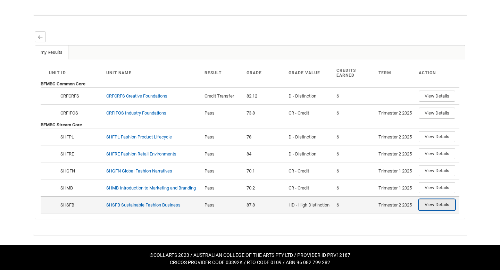
click at [435, 210] on button "View Details" at bounding box center [437, 204] width 36 height 11
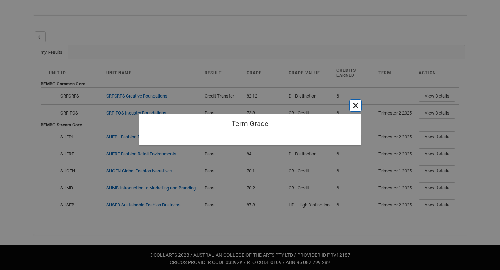
click at [355, 106] on button "Cancel and close" at bounding box center [355, 105] width 11 height 11
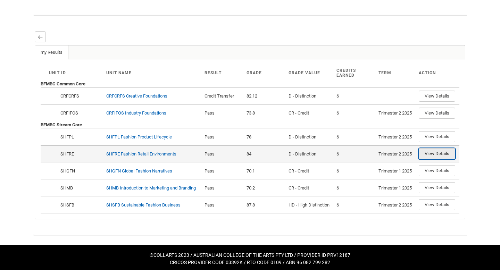
click at [436, 159] on button "View Details" at bounding box center [437, 153] width 36 height 11
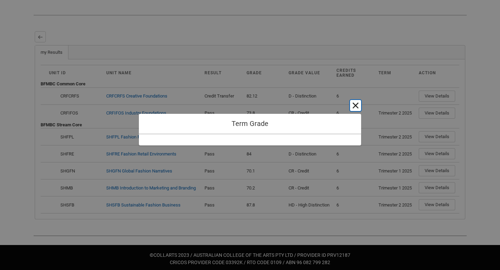
click at [358, 105] on button "Cancel and close" at bounding box center [355, 105] width 11 height 11
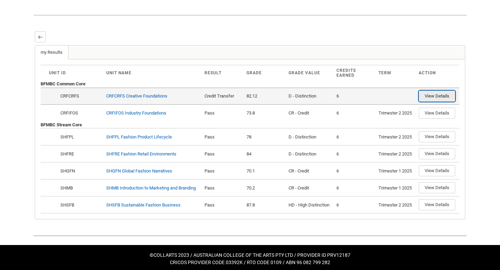
click at [442, 102] on button "View Details" at bounding box center [437, 96] width 36 height 11
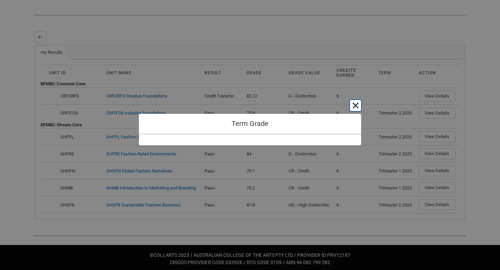
click at [359, 104] on button "Cancel and close" at bounding box center [355, 105] width 11 height 11
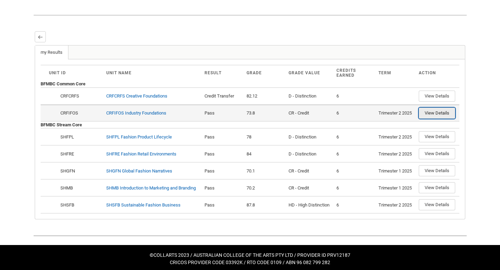
click at [442, 119] on button "View Details" at bounding box center [437, 113] width 36 height 11
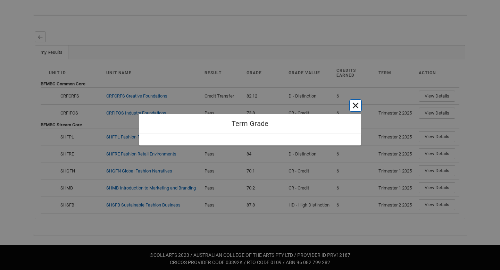
click at [352, 102] on button "Cancel and close" at bounding box center [355, 105] width 11 height 11
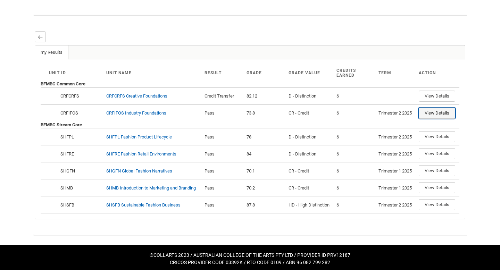
scroll to position [0, 0]
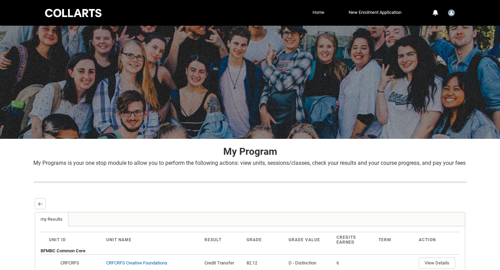
click at [320, 12] on link "Home" at bounding box center [318, 12] width 15 height 10
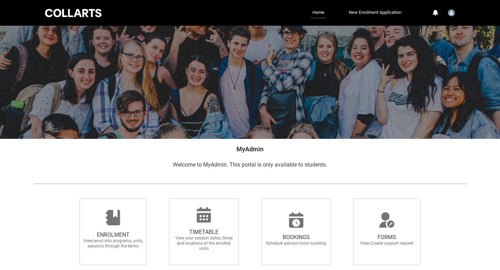
click at [366, 12] on link "New Enrolment Application" at bounding box center [375, 12] width 56 height 10
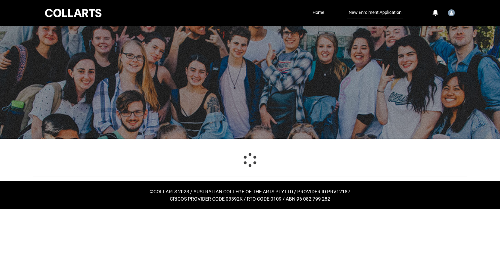
select select "Citizenship.1"
select select "Heard_About_Collarts_Picklist.Word of mouth"
select select "Country_Choice.1101"
select select "P_Contact_Time_Afternoon"
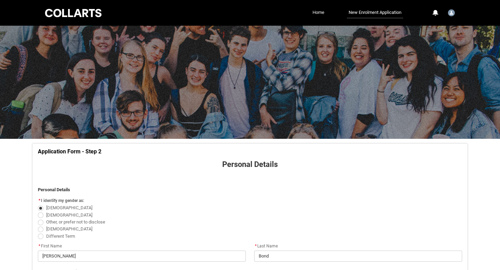
click at [316, 14] on link "Home" at bounding box center [318, 12] width 15 height 10
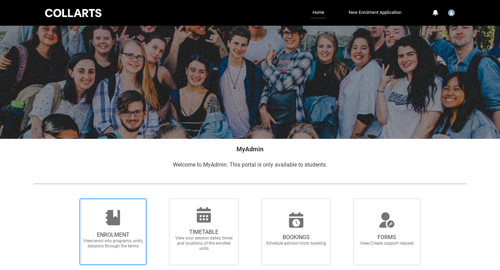
click at [123, 252] on span "ENROLMENT View/enrol into programs, units, sessions through the terms" at bounding box center [113, 240] width 67 height 28
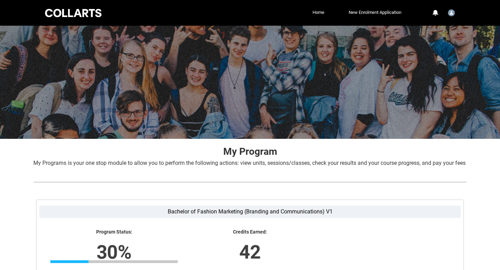
click at [62, 9] on div at bounding box center [73, 13] width 59 height 11
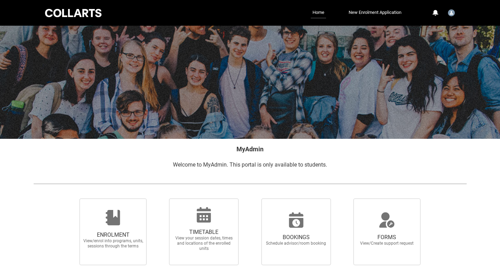
scroll to position [107, 0]
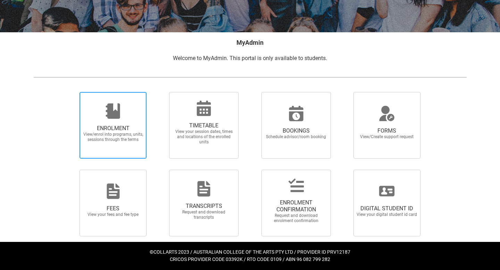
click at [113, 123] on span "ENROLMENT View/enrol into programs, units, sessions through the terms" at bounding box center [113, 133] width 67 height 28
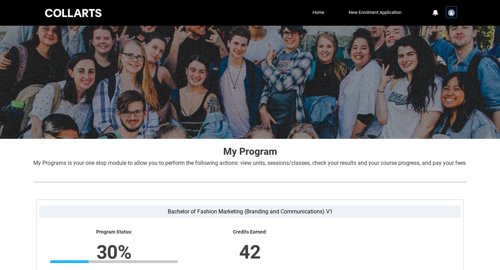
click at [449, 15] on img "User Profile Student.ubond.20241175" at bounding box center [451, 12] width 7 height 7
click at [441, 27] on link "Profile" at bounding box center [440, 30] width 33 height 12
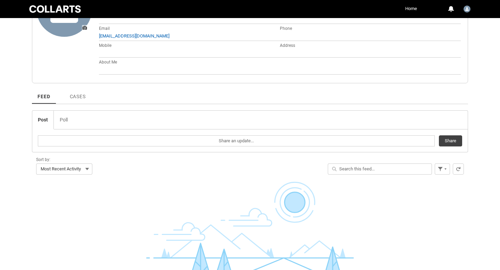
scroll to position [159, 0]
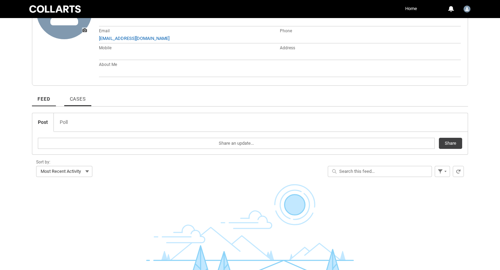
click at [77, 98] on span "Cases" at bounding box center [78, 99] width 16 height 6
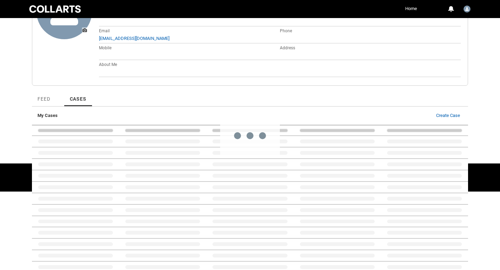
scroll to position [120, 0]
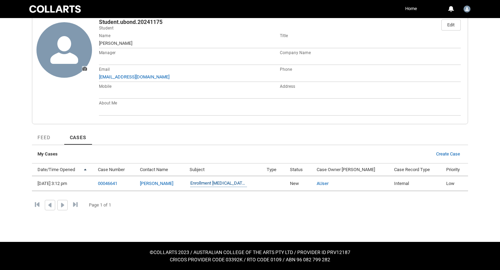
click at [226, 182] on link "Enrollment T3 2025" at bounding box center [218, 183] width 57 height 7
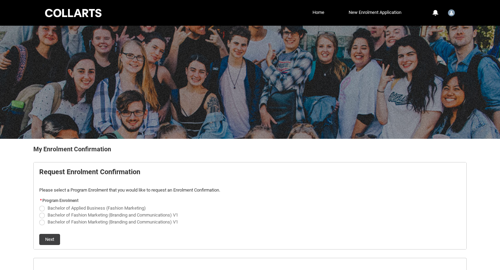
scroll to position [81, 0]
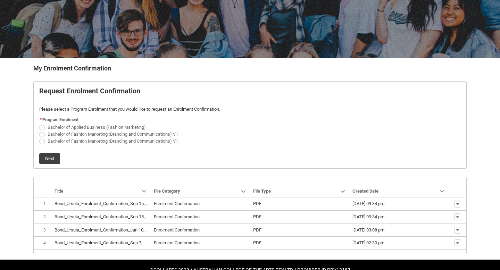
click at [41, 135] on span "REDU_Generate_Enrolment_Confirmation flow" at bounding box center [42, 135] width 6 height 6
click at [39, 131] on input "Bachelor of Fashion Marketing (Branding and Communications) V1" at bounding box center [39, 130] width 0 height 0
radio input "true"
click at [50, 161] on button "Next" at bounding box center [49, 158] width 21 height 11
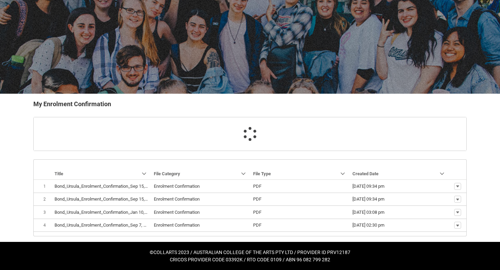
scroll to position [60, 0]
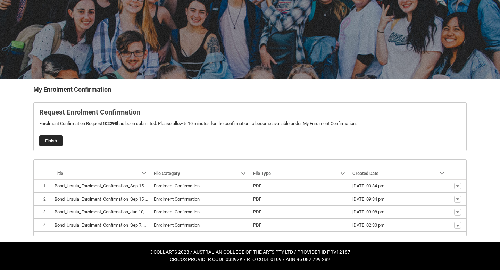
click at [52, 140] on button "Finish" at bounding box center [51, 140] width 24 height 11
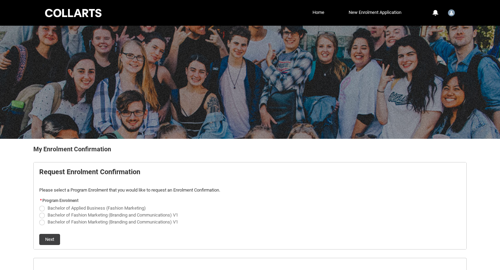
click at [72, 15] on div at bounding box center [73, 13] width 59 height 11
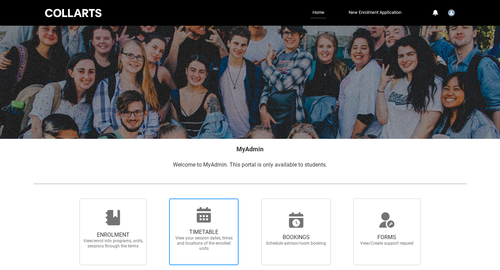
click at [216, 241] on span "View your session dates, times and locations of the enrolled units" at bounding box center [203, 244] width 61 height 16
click at [160, 199] on input "TIMETABLE View your session dates, times and locations of the enrolled units" at bounding box center [160, 198] width 0 height 0
radio input "true"
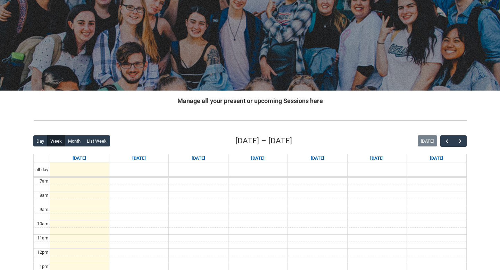
scroll to position [114, 0]
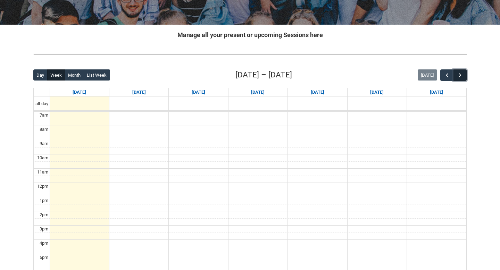
click at [462, 74] on span "button" at bounding box center [460, 75] width 7 height 7
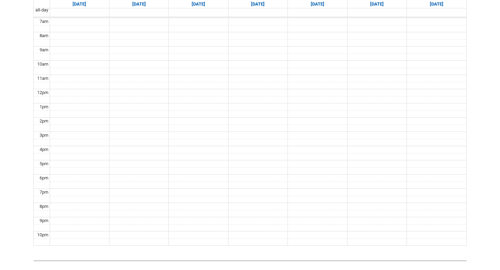
scroll to position [132, 0]
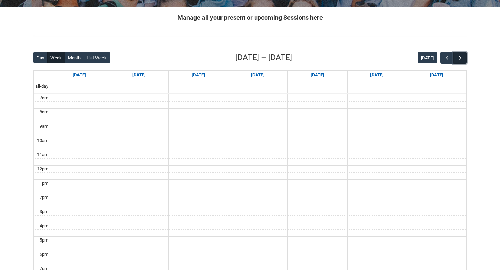
click at [461, 56] on span "button" at bounding box center [460, 58] width 7 height 7
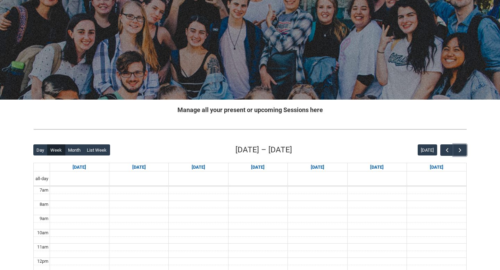
scroll to position [0, 0]
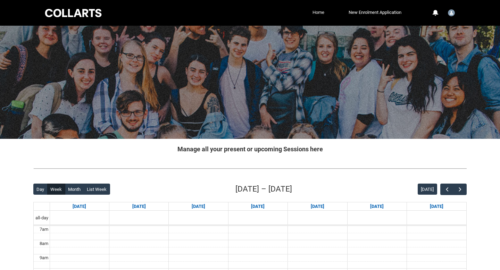
click at [316, 14] on link "Home" at bounding box center [318, 12] width 15 height 10
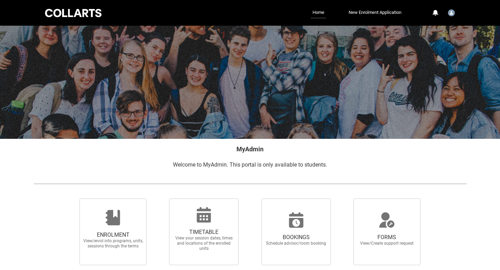
click at [81, 12] on div at bounding box center [73, 13] width 59 height 11
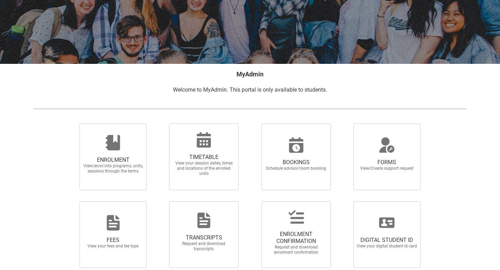
scroll to position [84, 0]
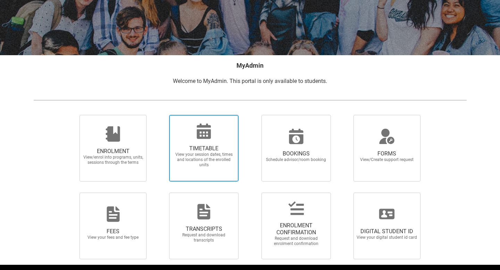
click at [207, 156] on span "View your session dates, times and locations of the enrolled units" at bounding box center [203, 160] width 61 height 16
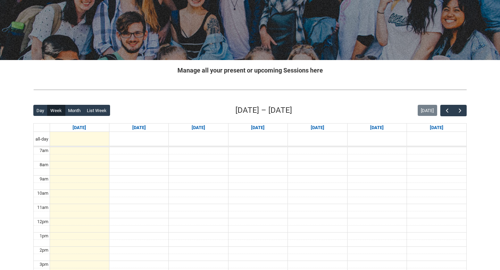
scroll to position [93, 0]
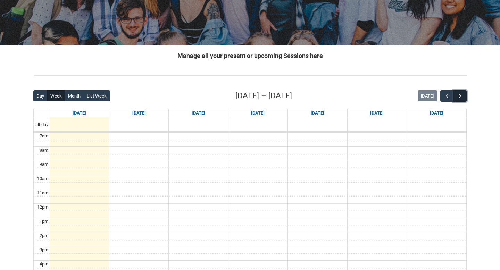
click at [460, 97] on span "button" at bounding box center [460, 96] width 7 height 7
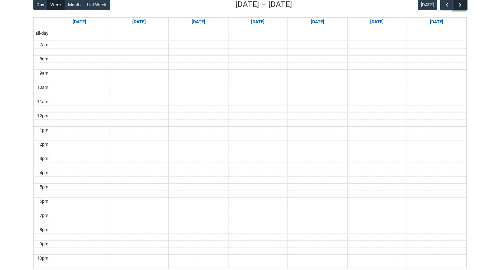
scroll to position [144, 0]
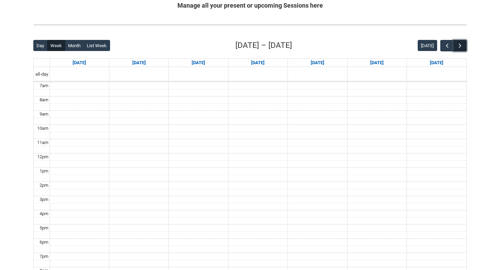
click at [461, 47] on span "button" at bounding box center [460, 45] width 7 height 7
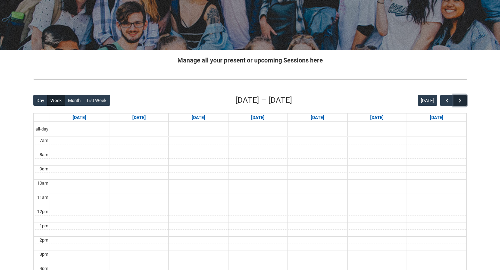
click at [457, 103] on span "button" at bounding box center [460, 100] width 7 height 7
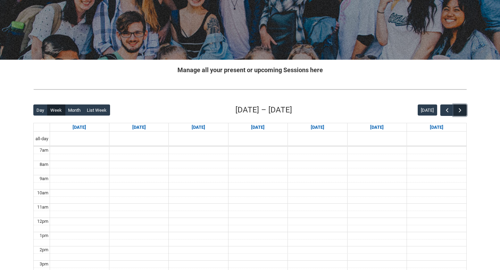
scroll to position [0, 0]
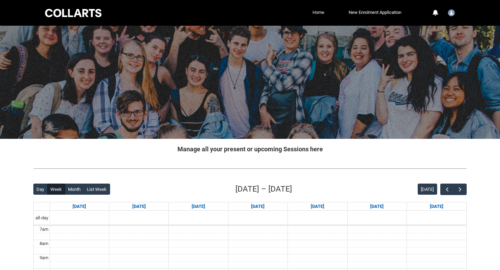
click at [321, 11] on link "Home" at bounding box center [318, 12] width 15 height 10
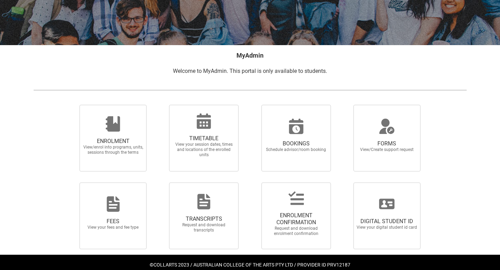
scroll to position [107, 0]
